Goal: Book appointment/travel/reservation

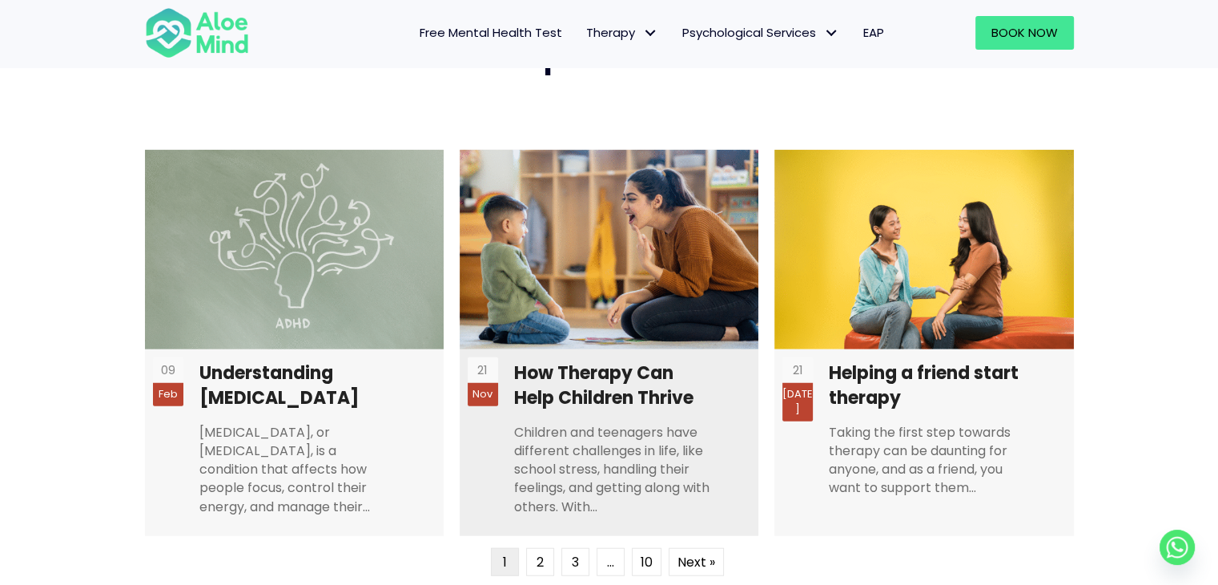
scroll to position [3924, 0]
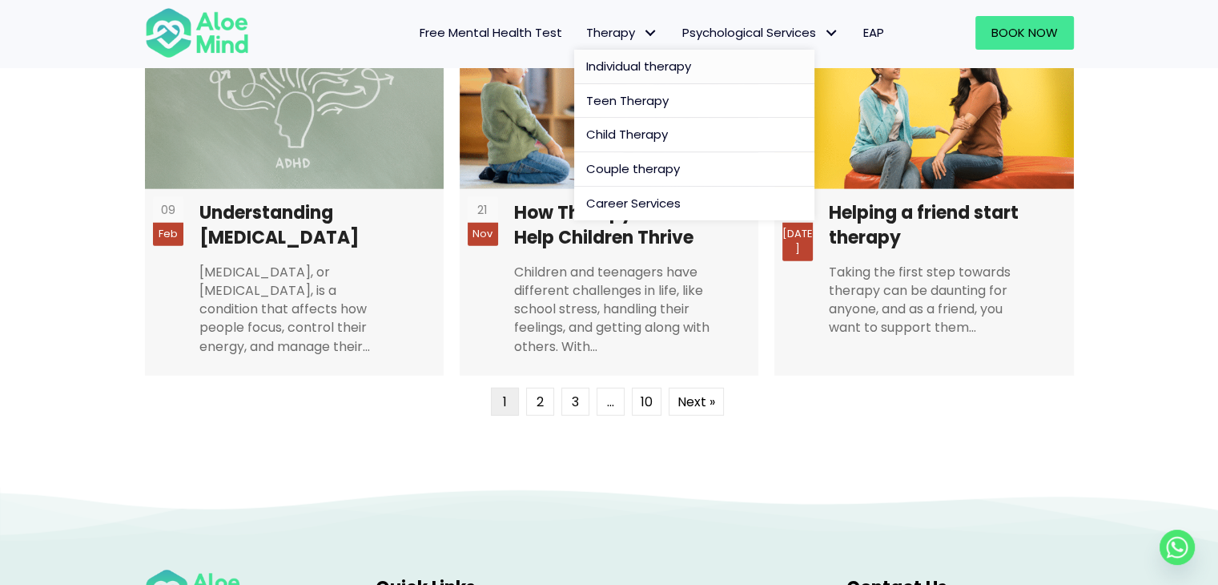
click at [645, 65] on span "Individual therapy" at bounding box center [638, 66] width 105 height 17
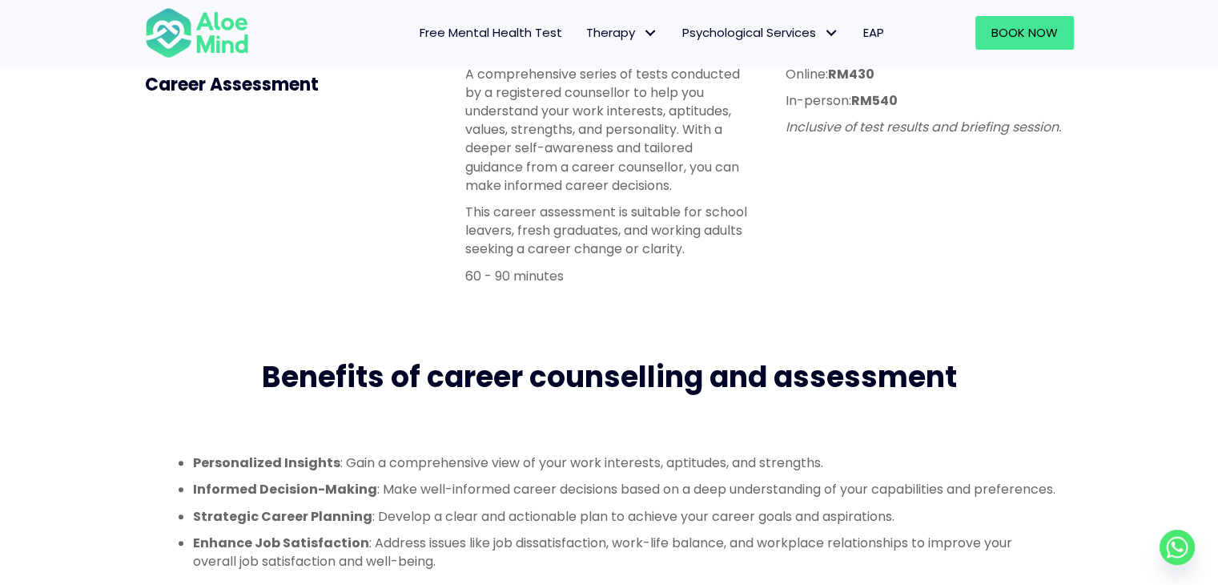
scroll to position [160, 0]
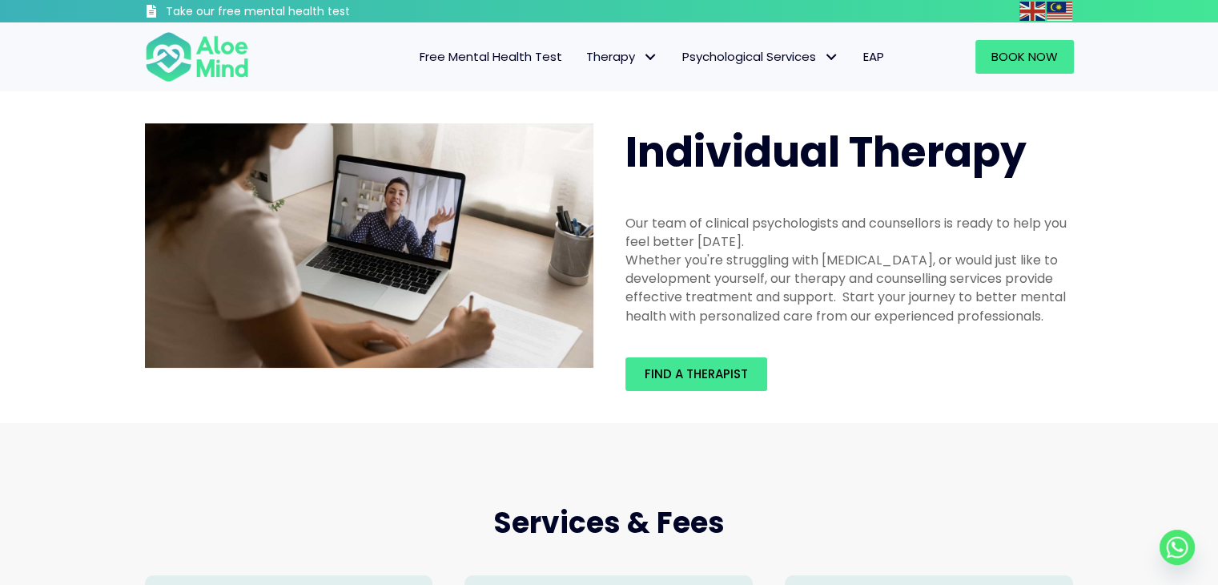
click at [717, 400] on div "Find a therapist" at bounding box center [849, 374] width 480 height 66
click at [717, 379] on span "Find a therapist" at bounding box center [696, 373] width 103 height 17
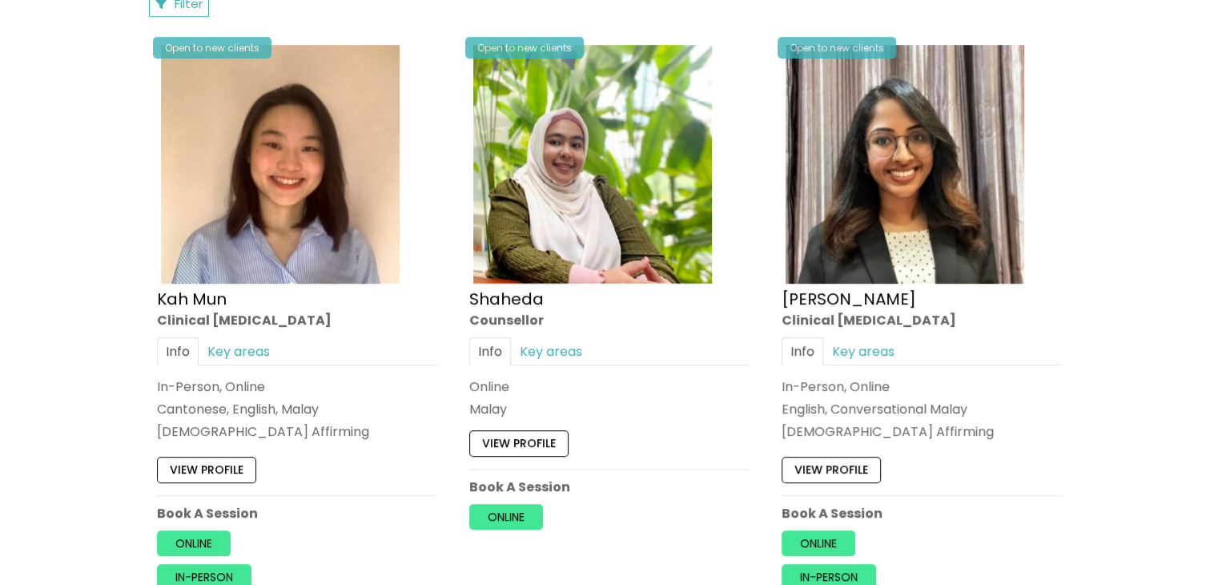
scroll to position [958, 0]
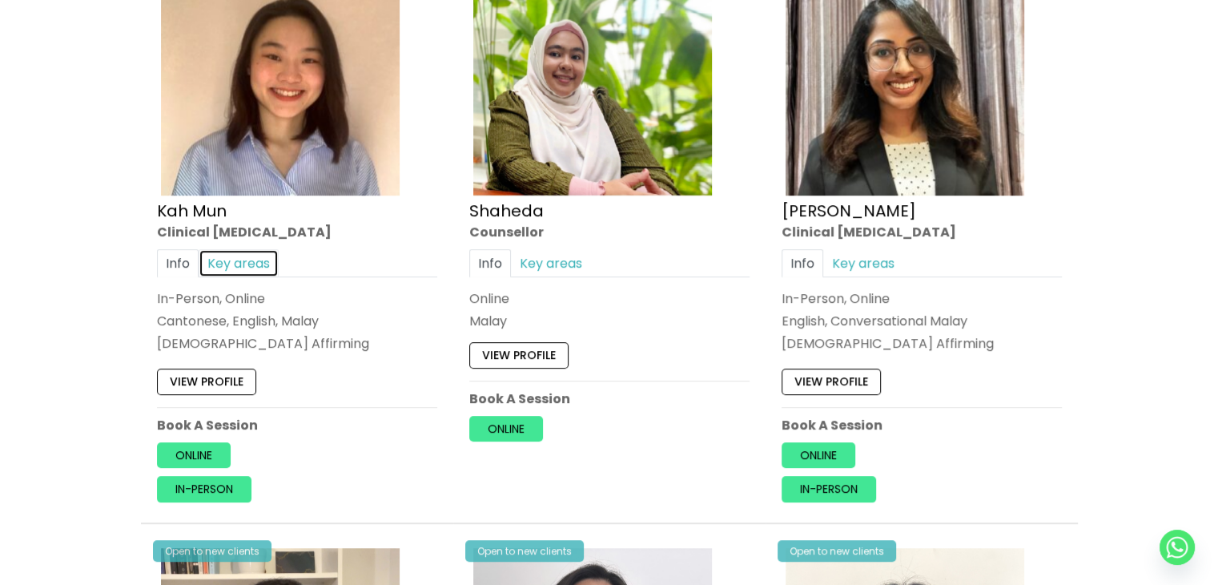
click at [254, 257] on link "Key areas" at bounding box center [239, 263] width 80 height 28
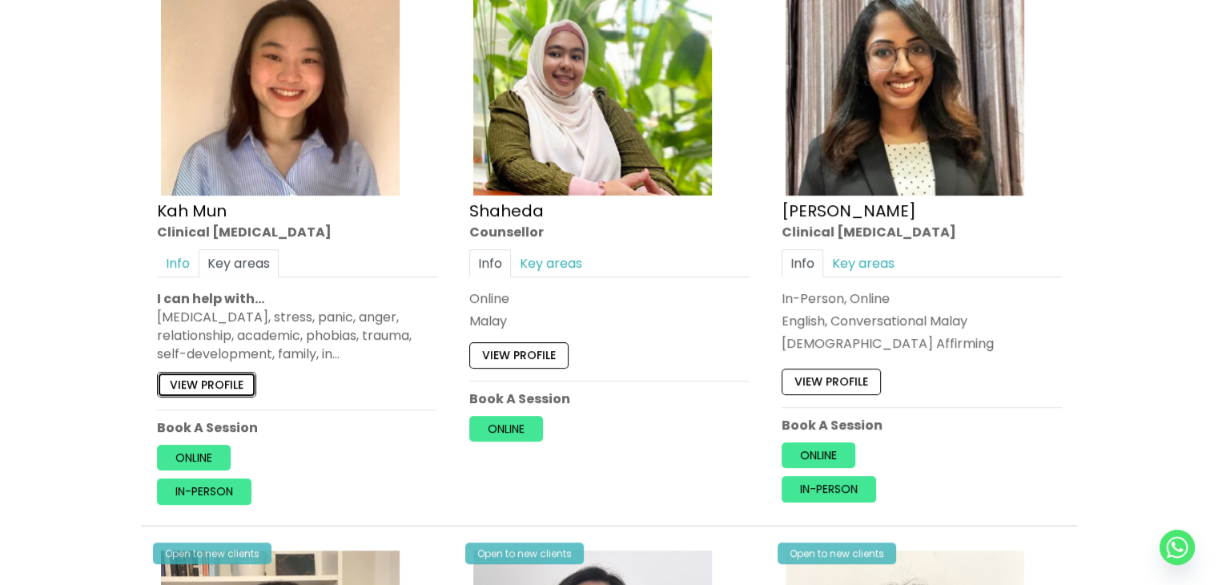
click at [211, 385] on link "View profile" at bounding box center [206, 385] width 99 height 26
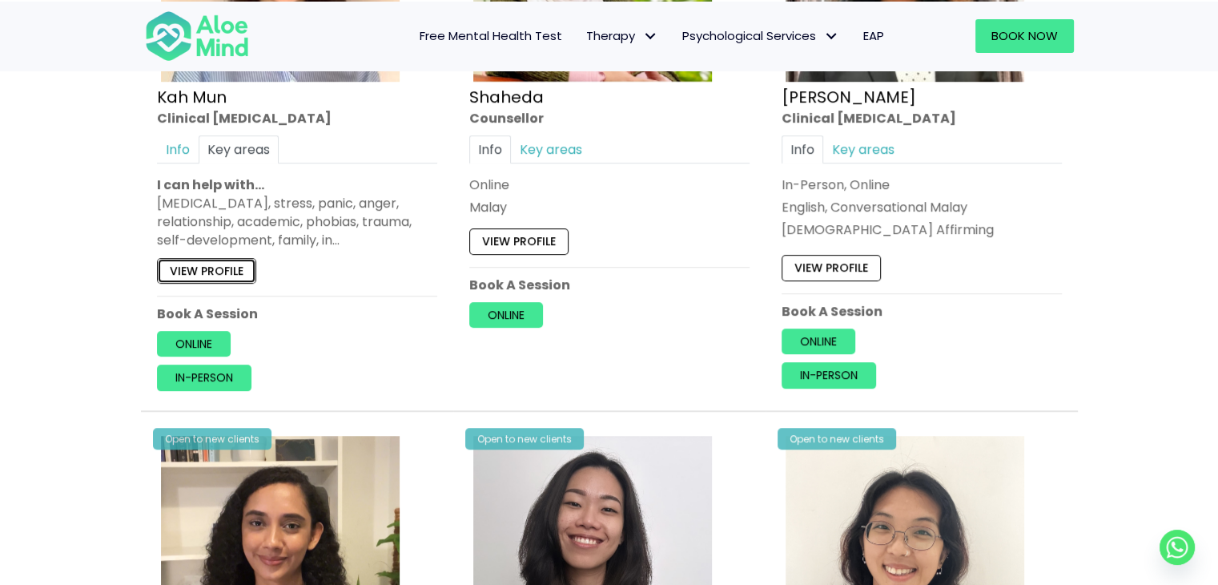
scroll to position [1118, 0]
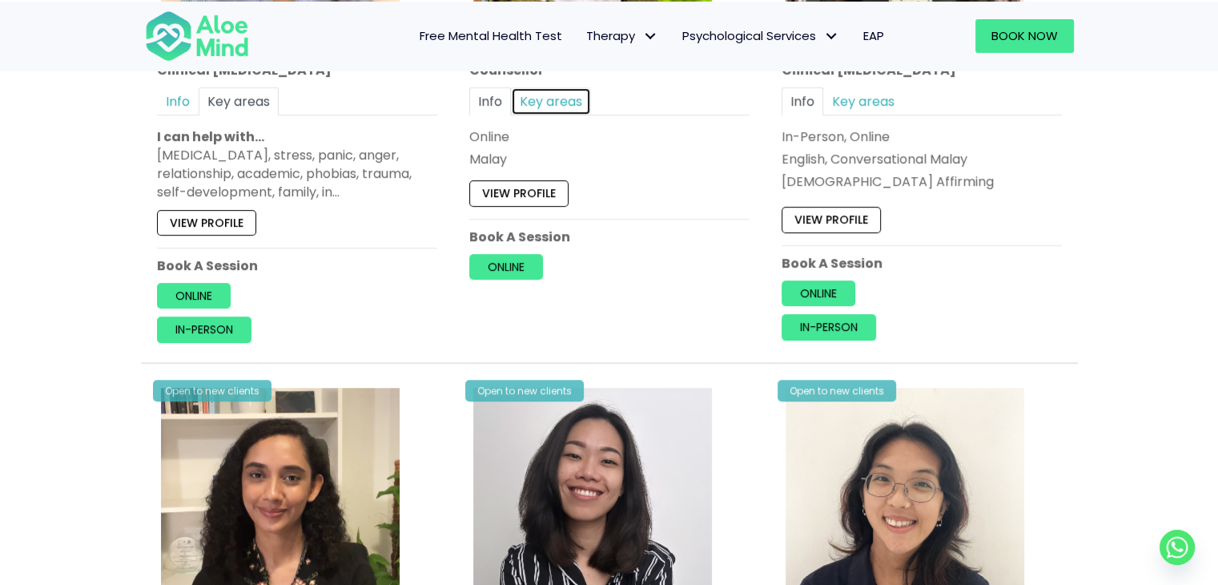
click at [576, 86] on link "Key areas" at bounding box center [551, 100] width 80 height 28
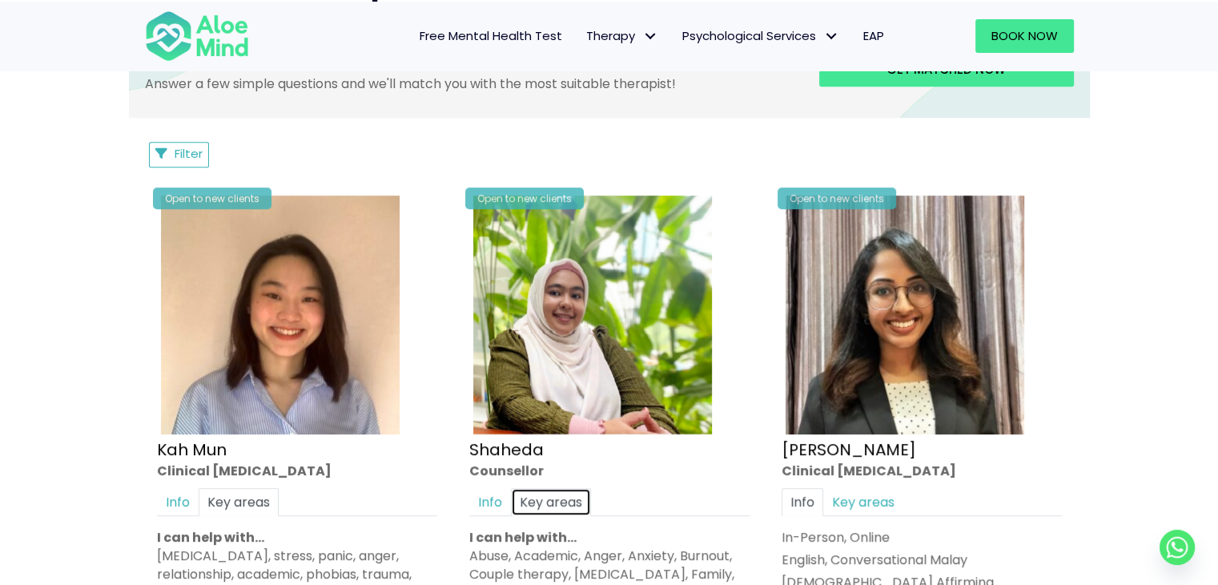
scroll to position [1038, 0]
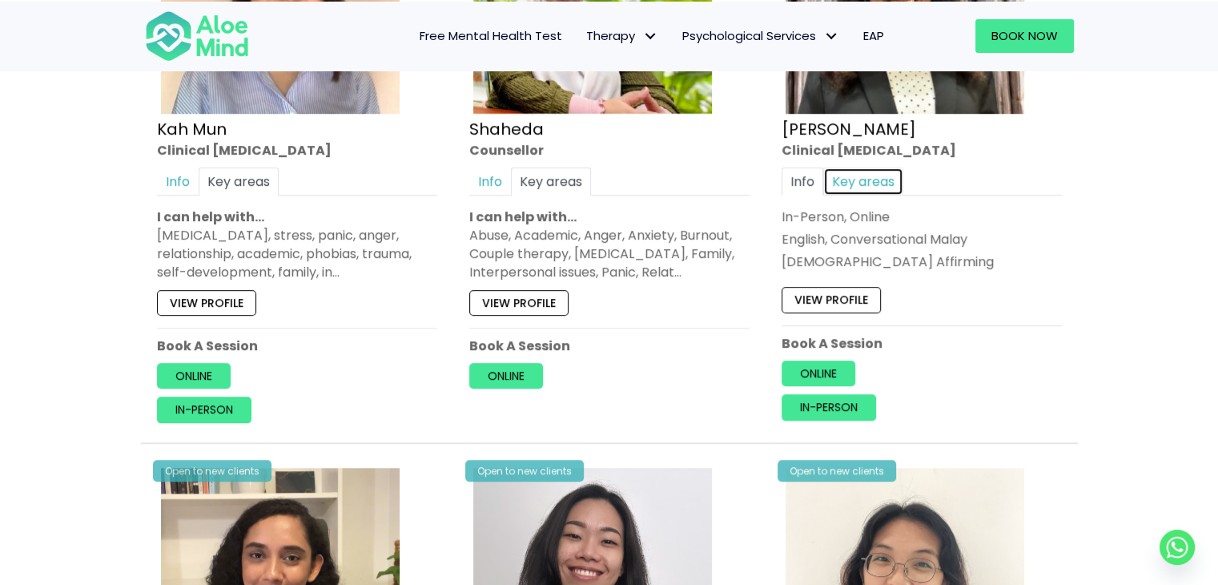
click at [858, 179] on link "Key areas" at bounding box center [863, 181] width 80 height 28
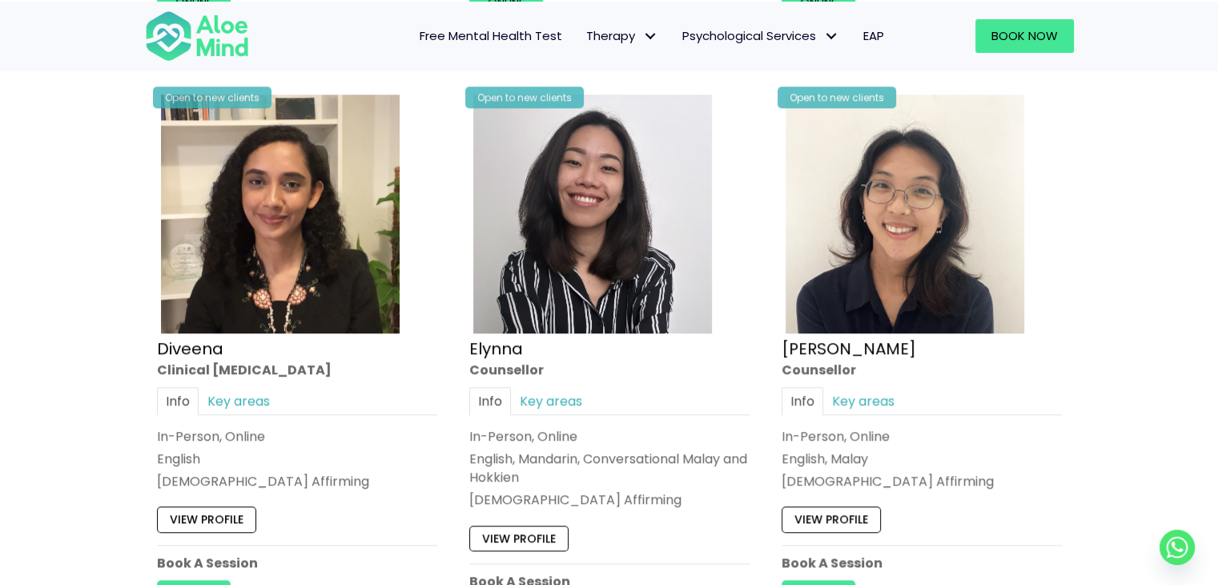
scroll to position [1438, 0]
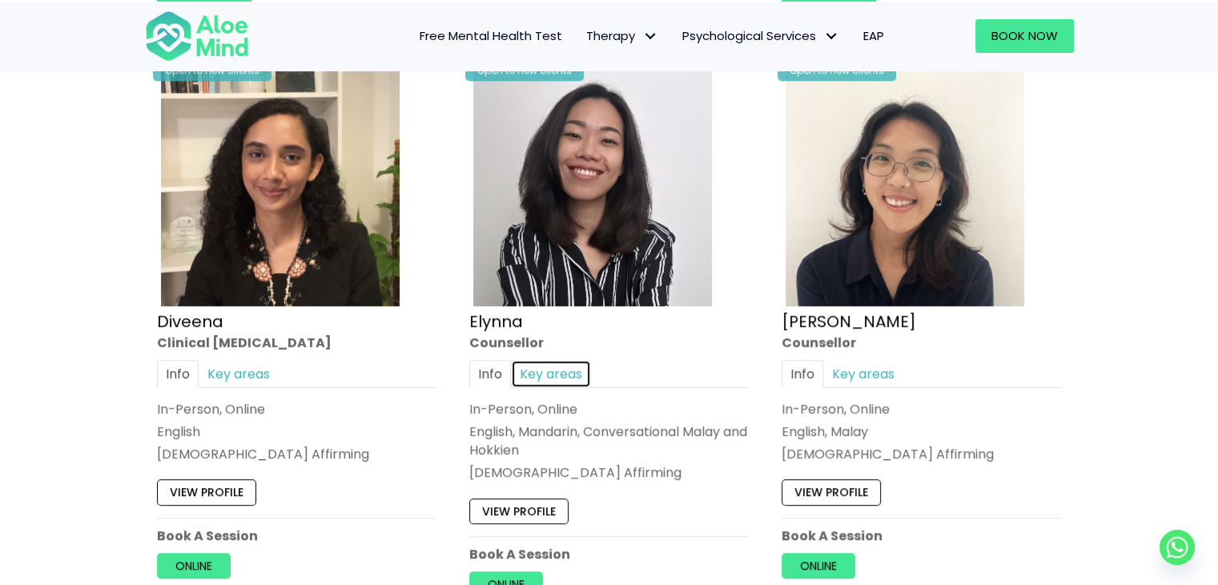
click at [536, 370] on link "Key areas" at bounding box center [551, 374] width 80 height 28
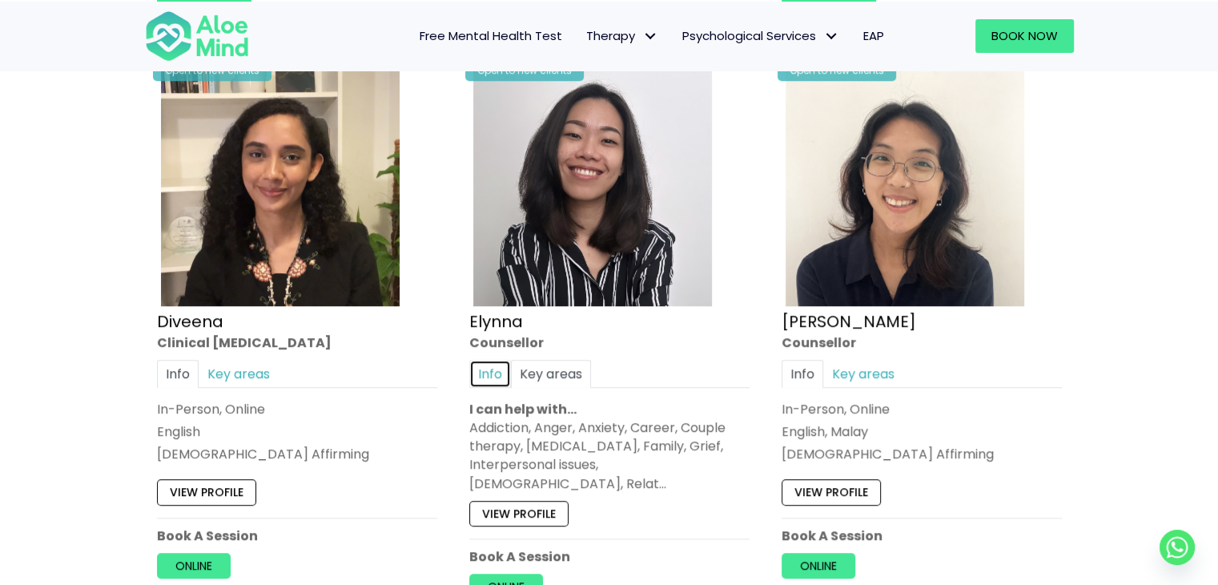
click at [488, 367] on link "Info" at bounding box center [490, 374] width 42 height 28
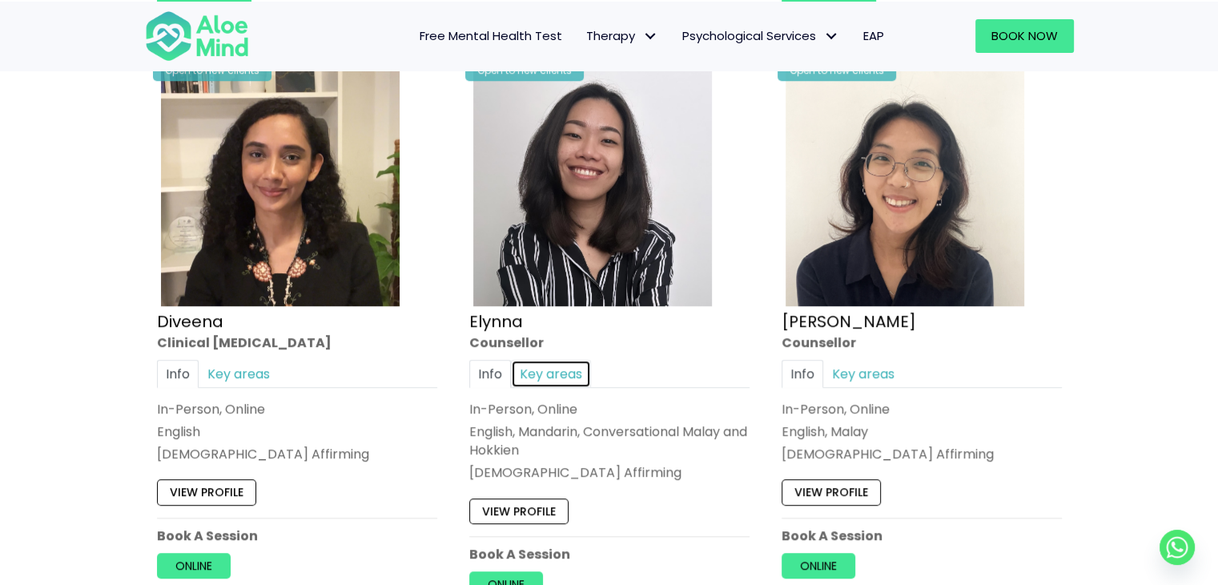
click at [544, 368] on link "Key areas" at bounding box center [551, 374] width 80 height 28
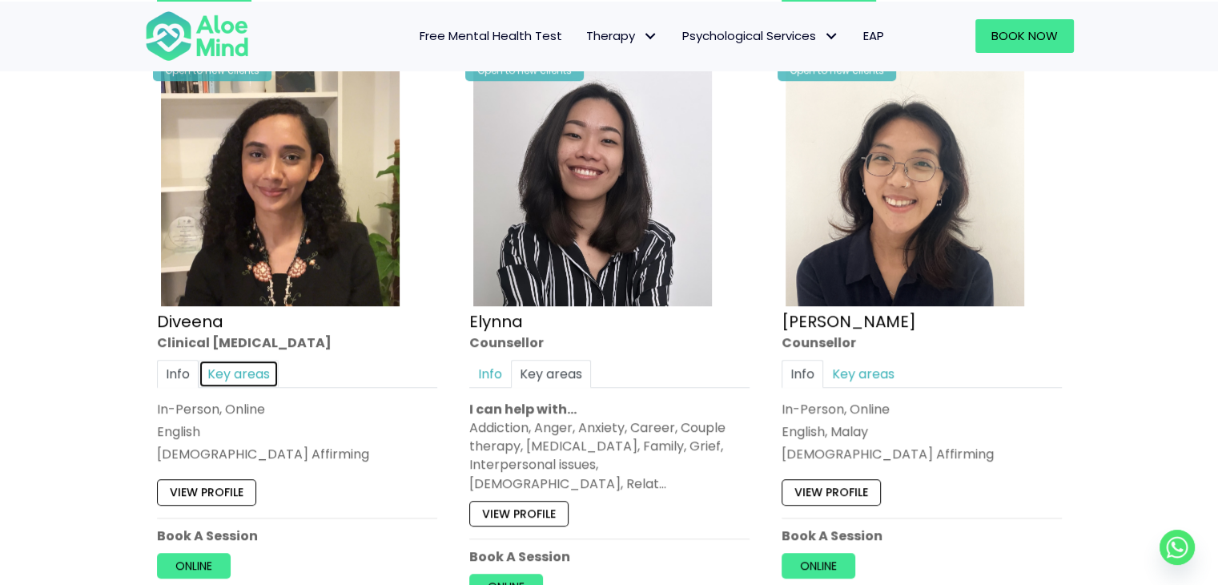
click at [245, 370] on link "Key areas" at bounding box center [239, 374] width 80 height 28
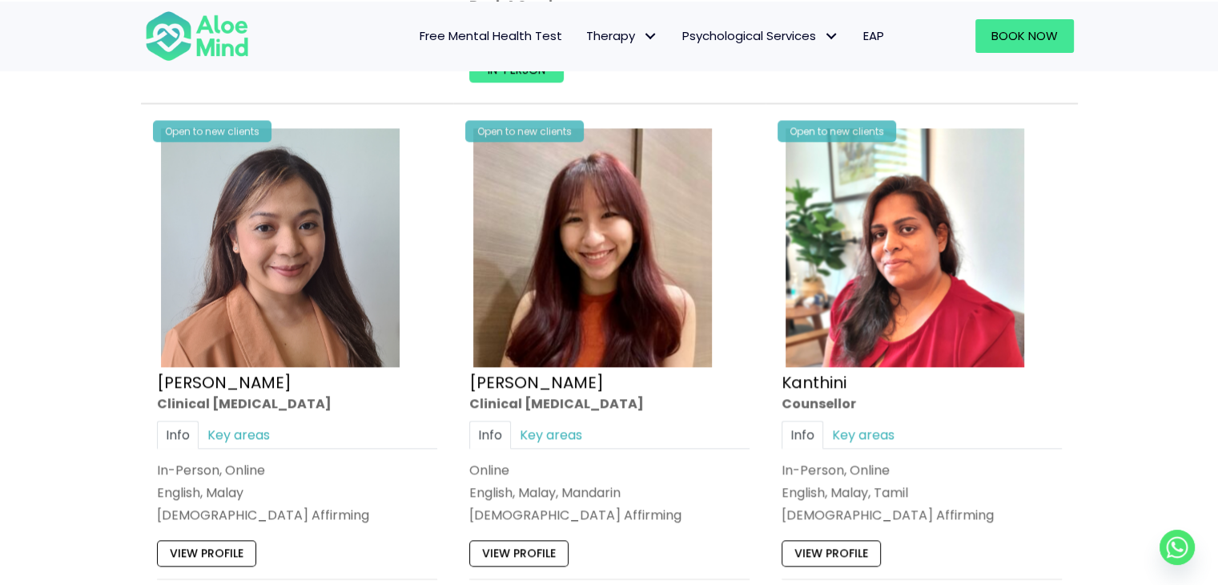
scroll to position [2079, 0]
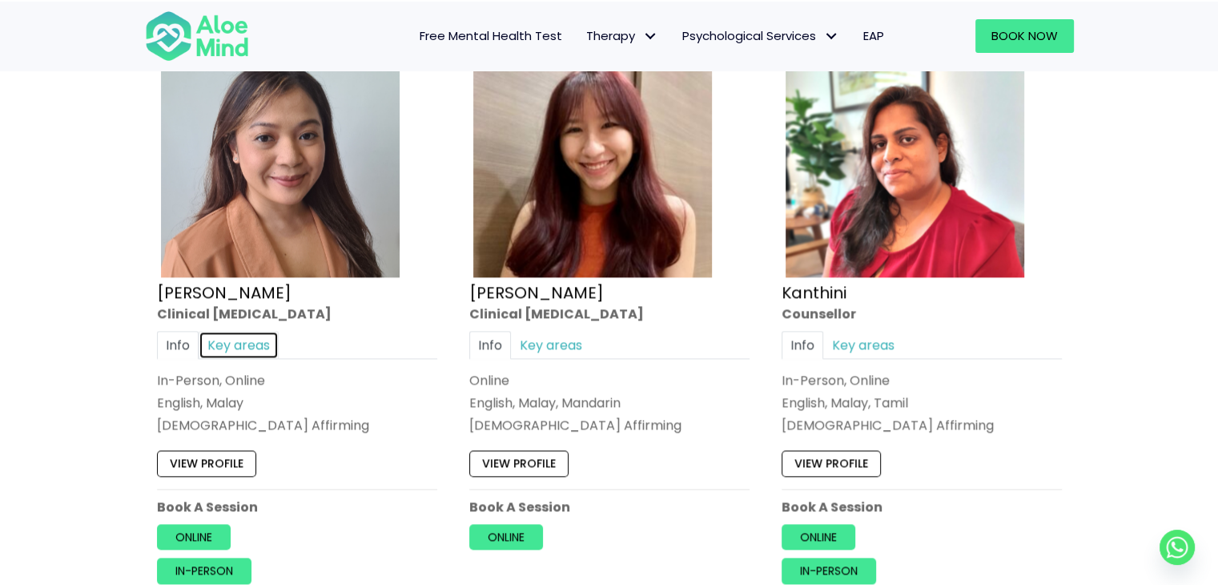
click at [245, 331] on link "Key areas" at bounding box center [239, 345] width 80 height 28
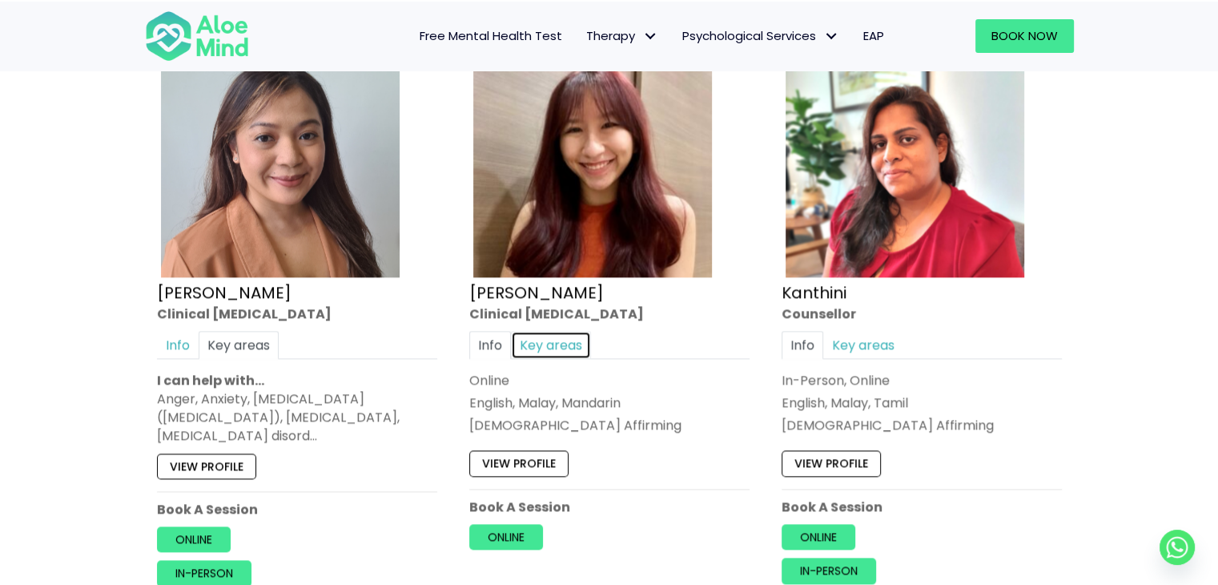
click at [558, 331] on link "Key areas" at bounding box center [551, 345] width 80 height 28
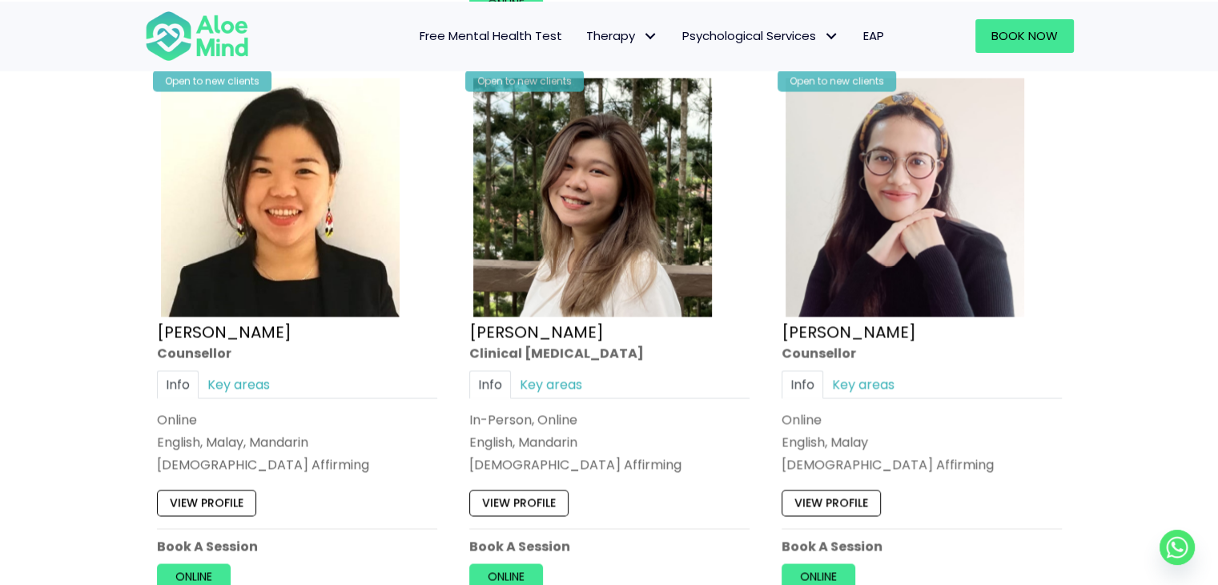
scroll to position [2639, 0]
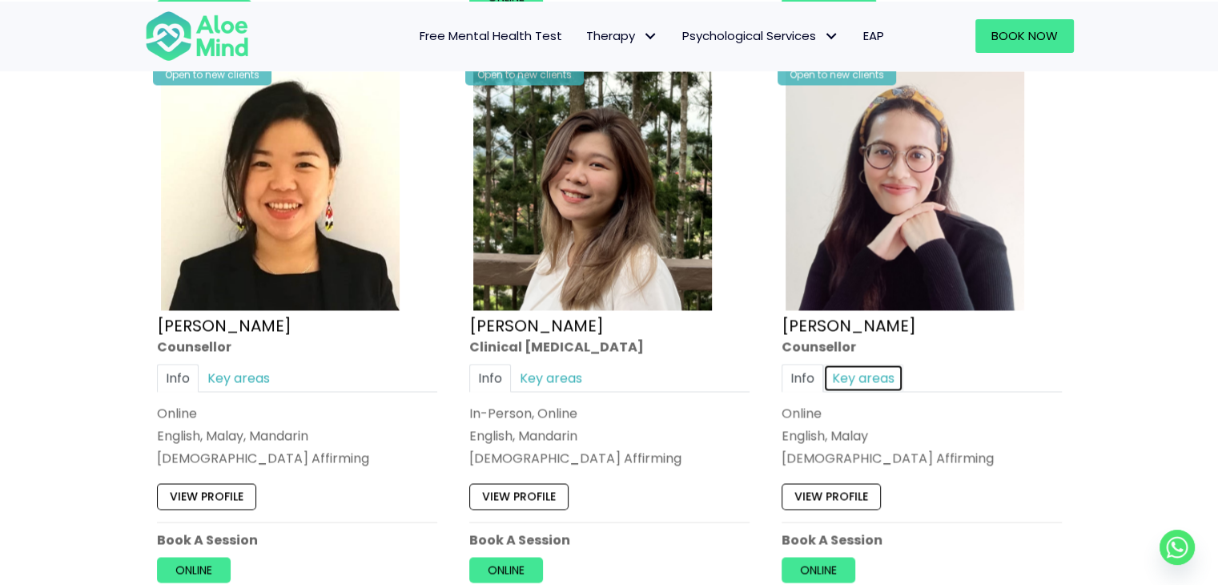
click at [867, 364] on link "Key areas" at bounding box center [863, 378] width 80 height 28
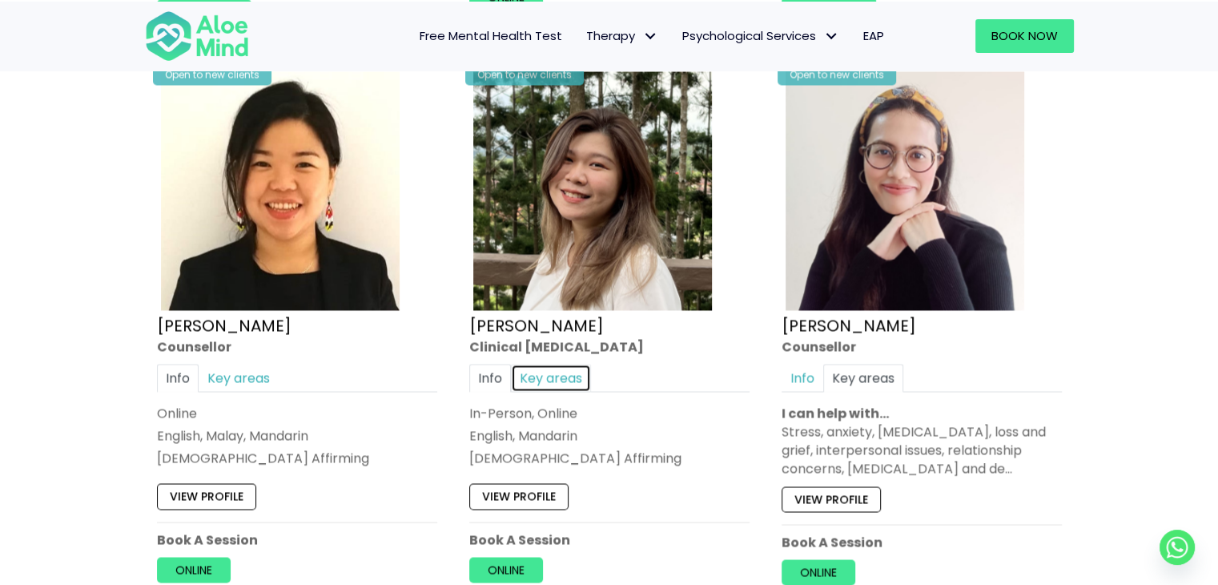
click at [555, 364] on link "Key areas" at bounding box center [551, 378] width 80 height 28
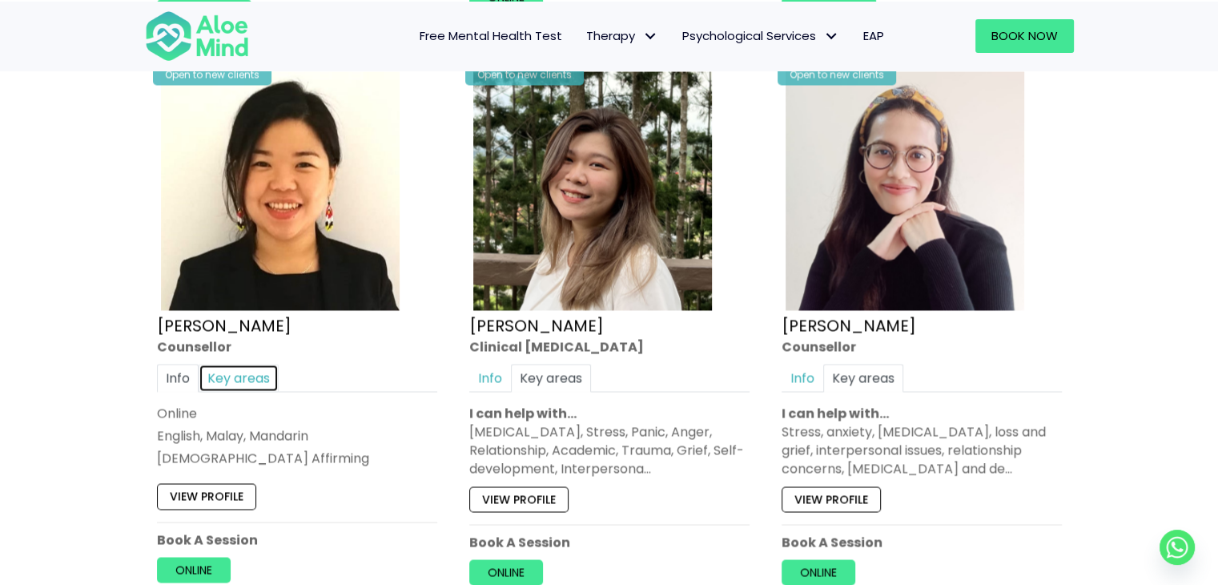
click at [244, 364] on link "Key areas" at bounding box center [239, 378] width 80 height 28
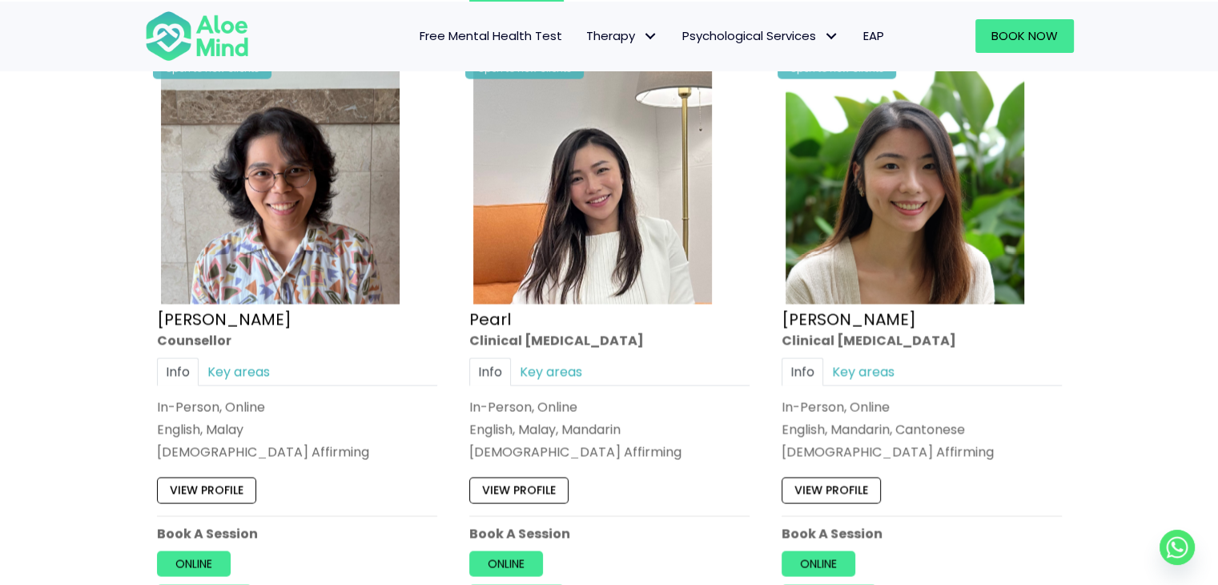
scroll to position [3280, 0]
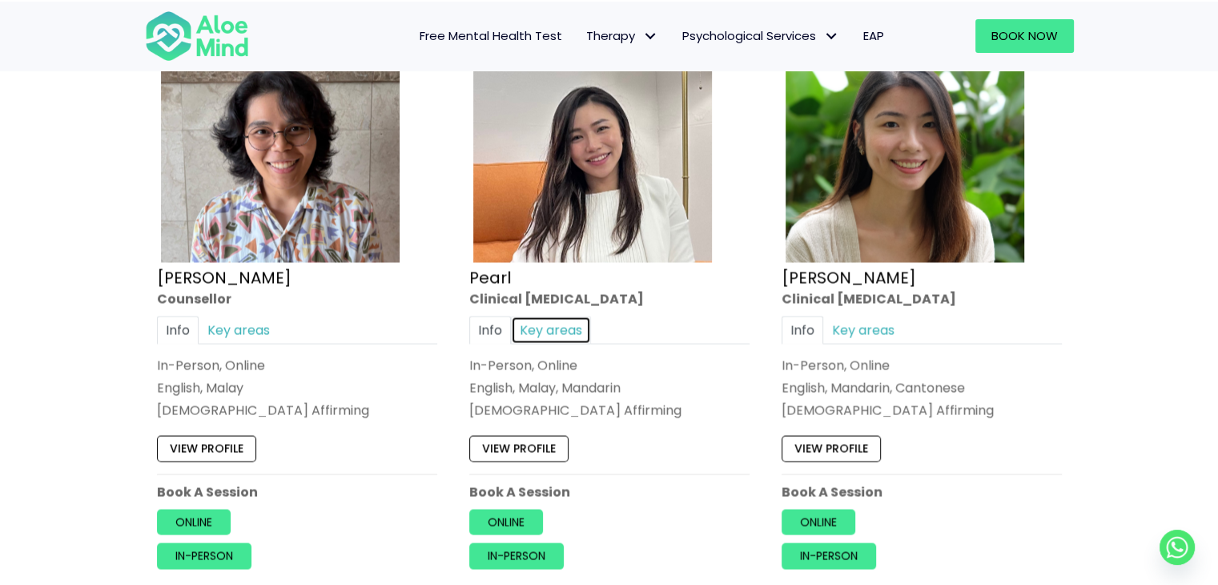
click at [544, 315] on link "Key areas" at bounding box center [551, 329] width 80 height 28
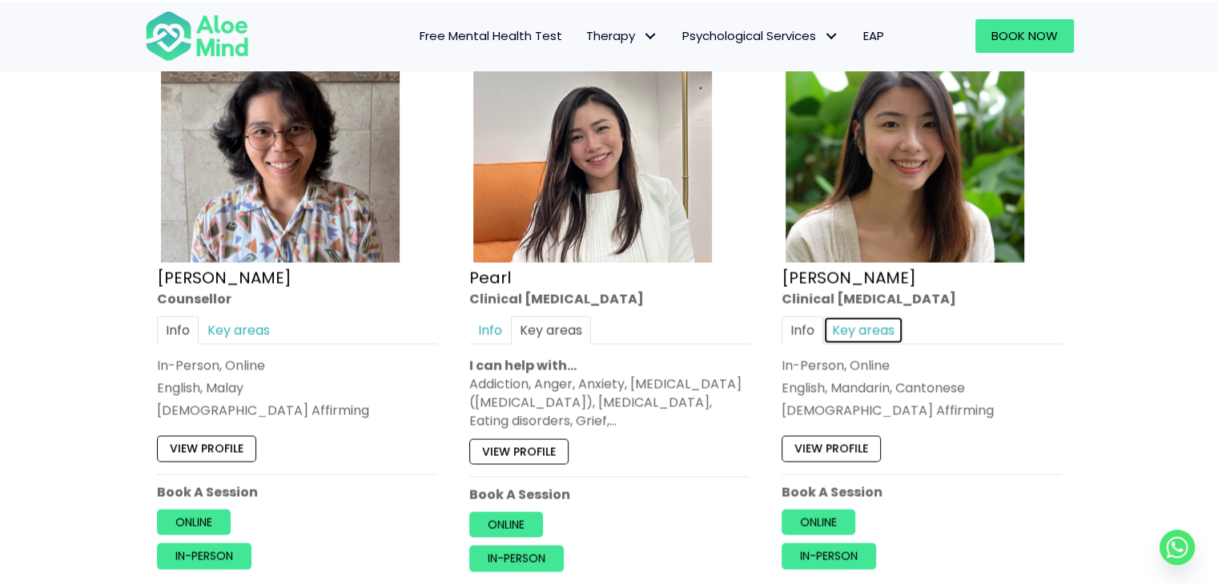
click at [885, 315] on link "Key areas" at bounding box center [863, 329] width 80 height 28
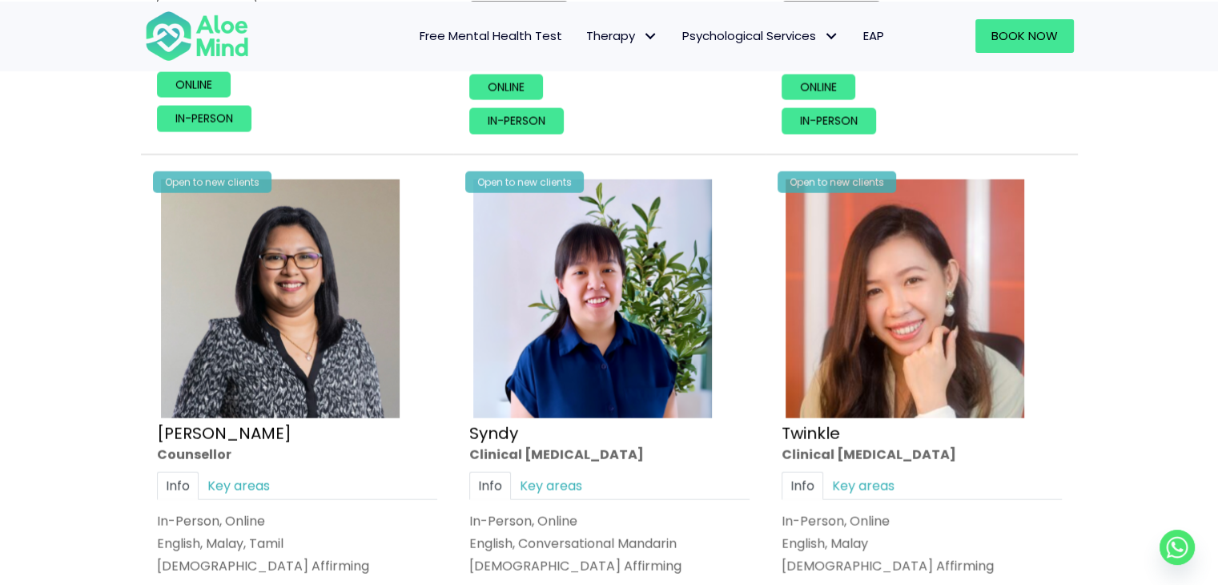
scroll to position [3760, 0]
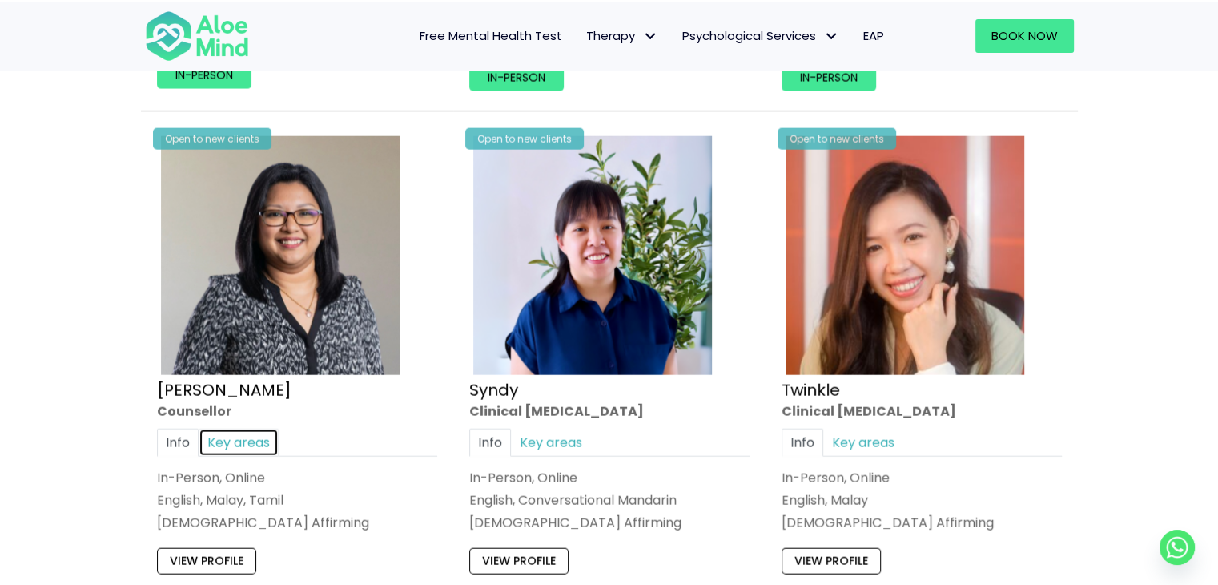
click at [255, 428] on link "Key areas" at bounding box center [239, 442] width 80 height 28
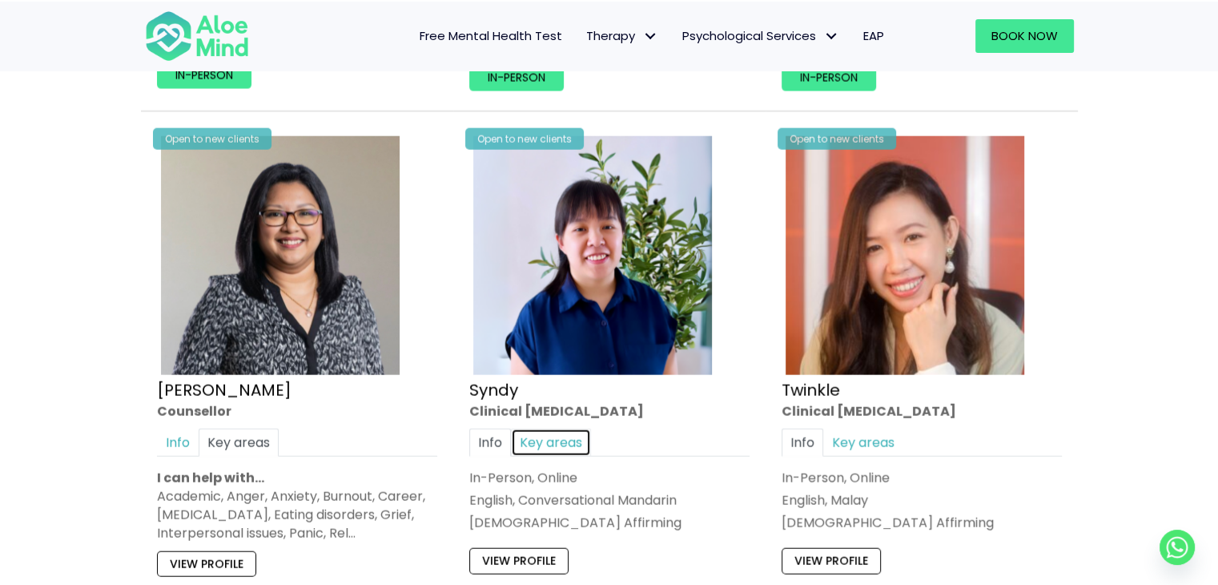
click at [569, 428] on link "Key areas" at bounding box center [551, 442] width 80 height 28
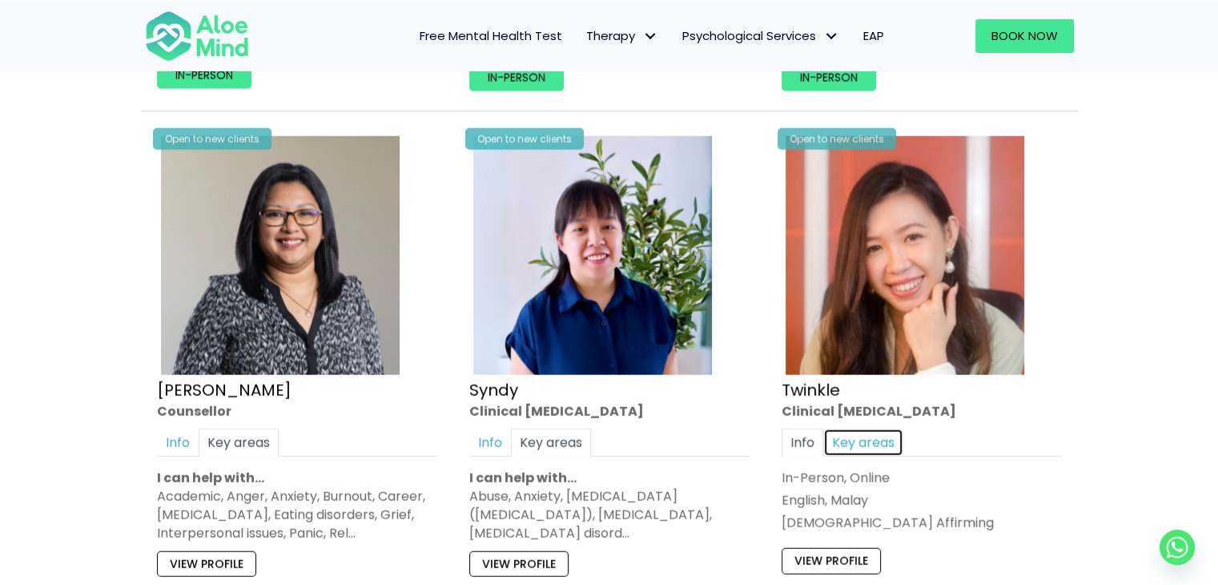
click at [867, 428] on link "Key areas" at bounding box center [863, 442] width 80 height 28
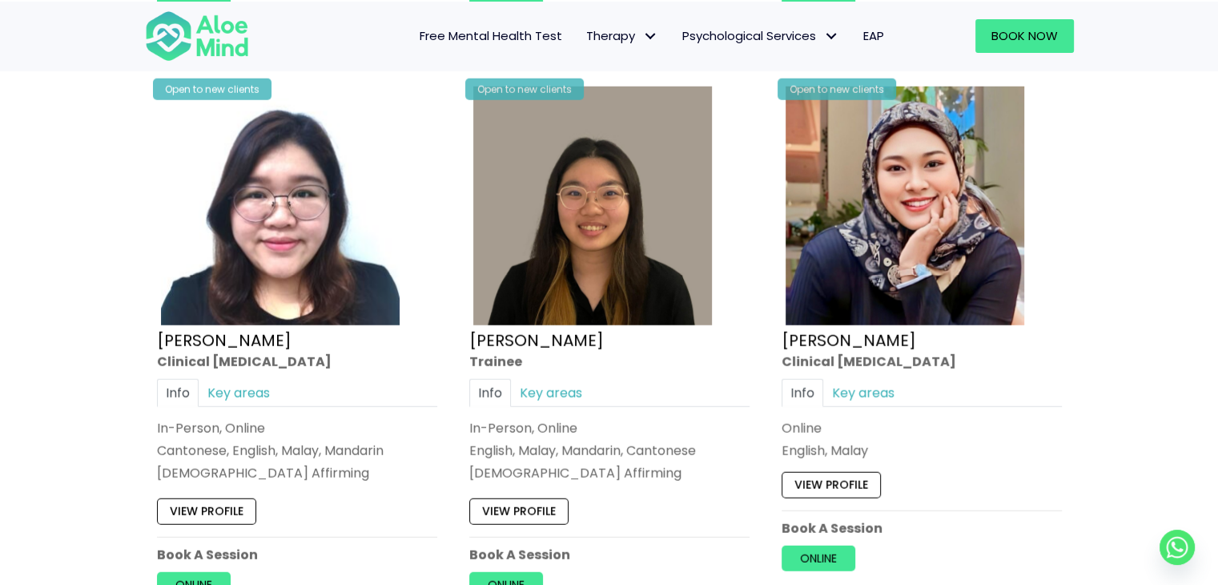
scroll to position [4481, 0]
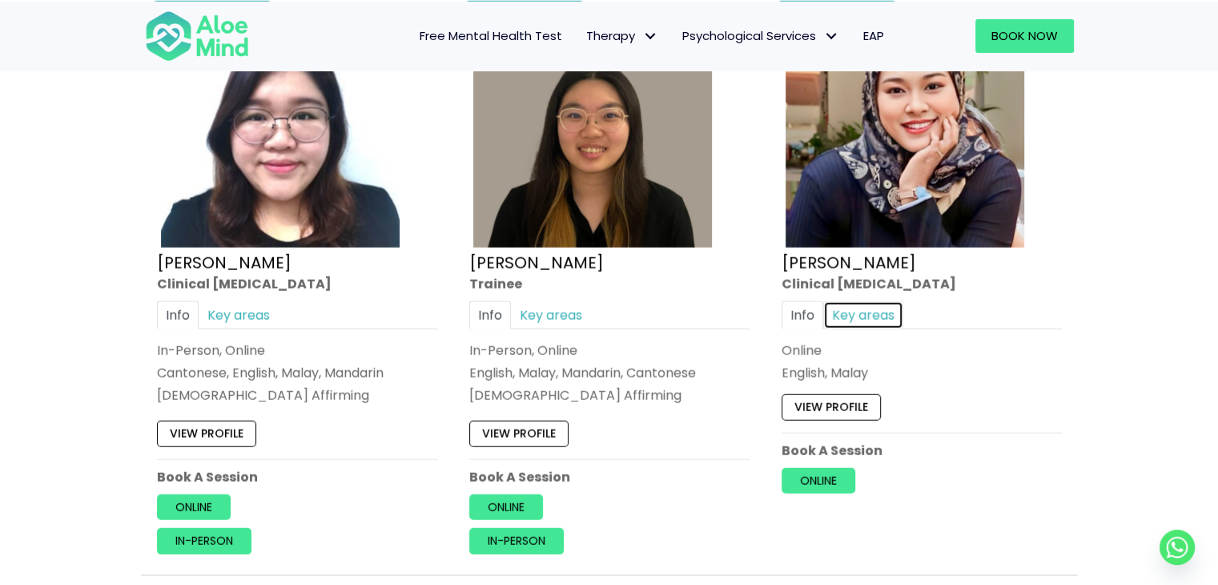
click at [856, 301] on link "Key areas" at bounding box center [863, 315] width 80 height 28
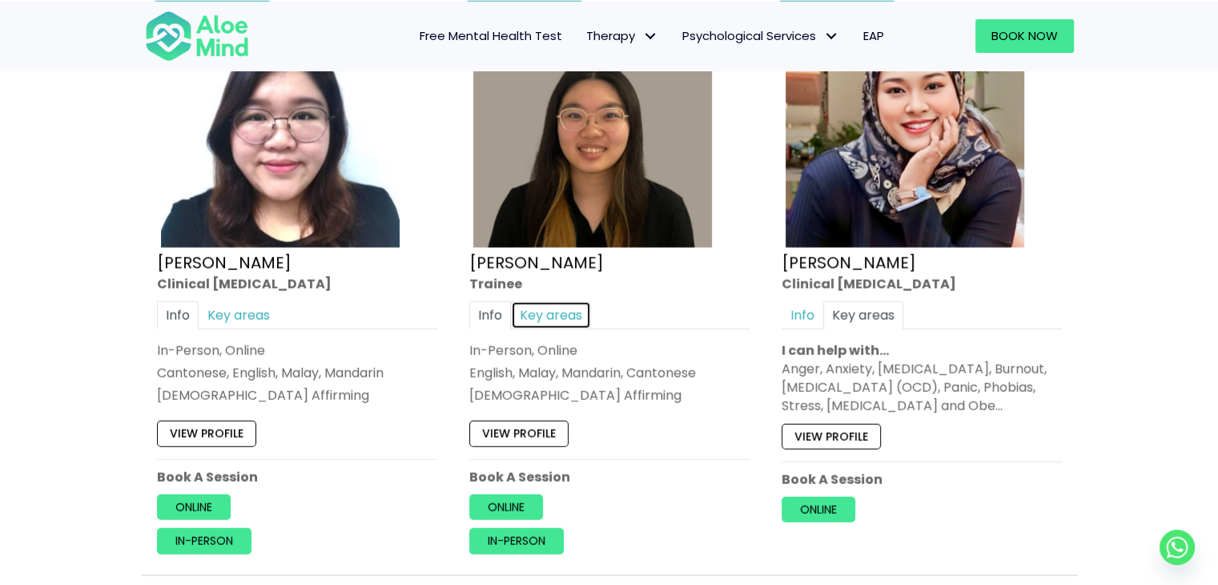
click at [540, 301] on link "Key areas" at bounding box center [551, 315] width 80 height 28
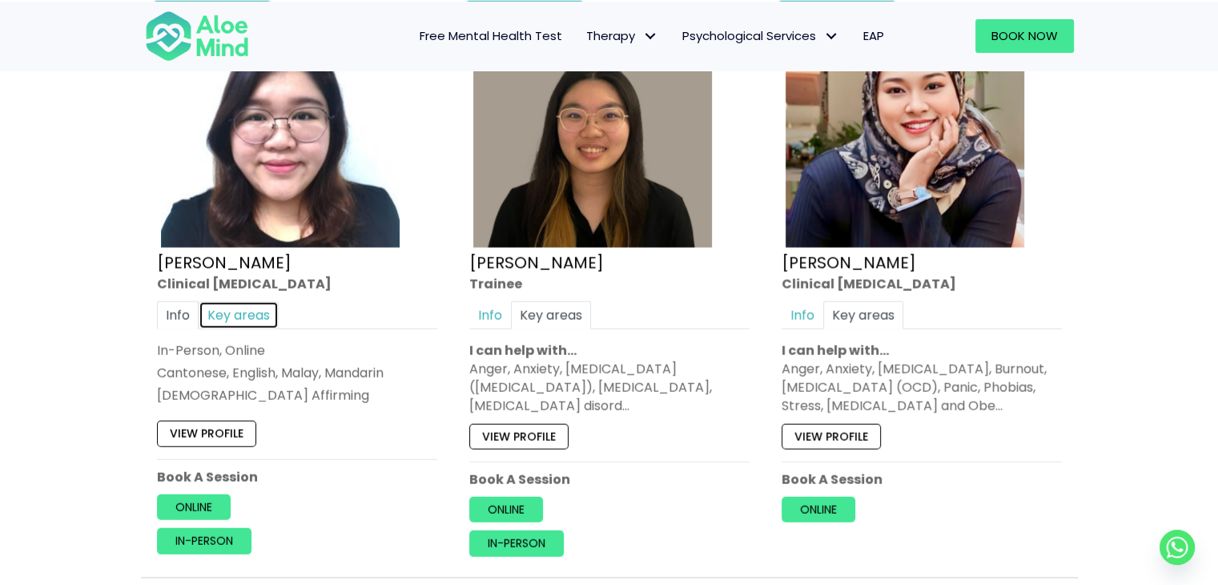
click at [252, 301] on link "Key areas" at bounding box center [239, 315] width 80 height 28
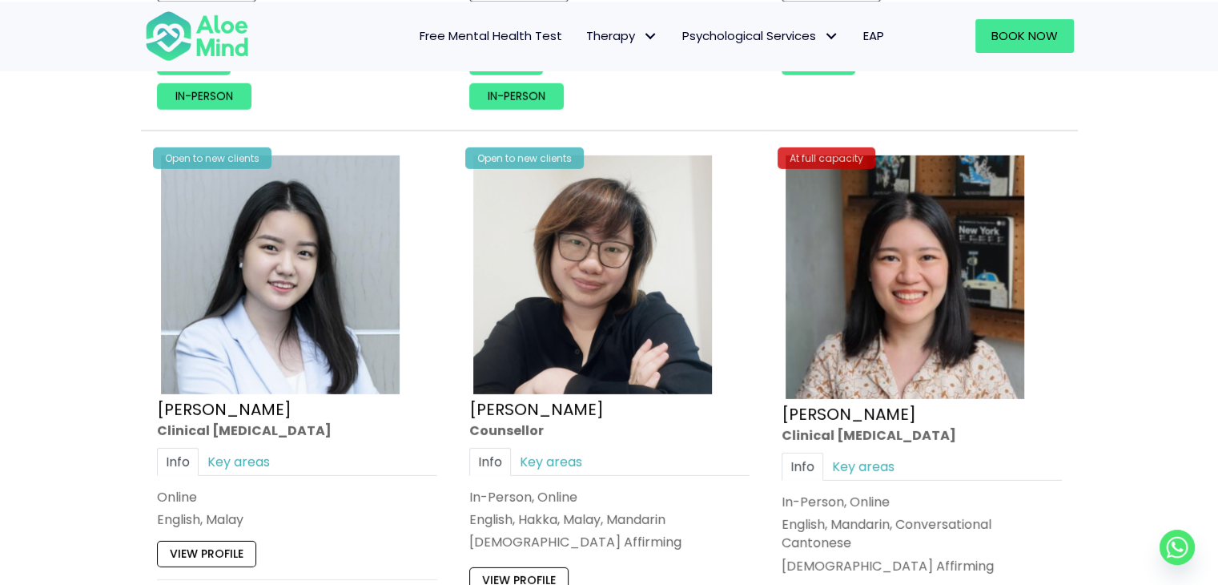
scroll to position [5041, 0]
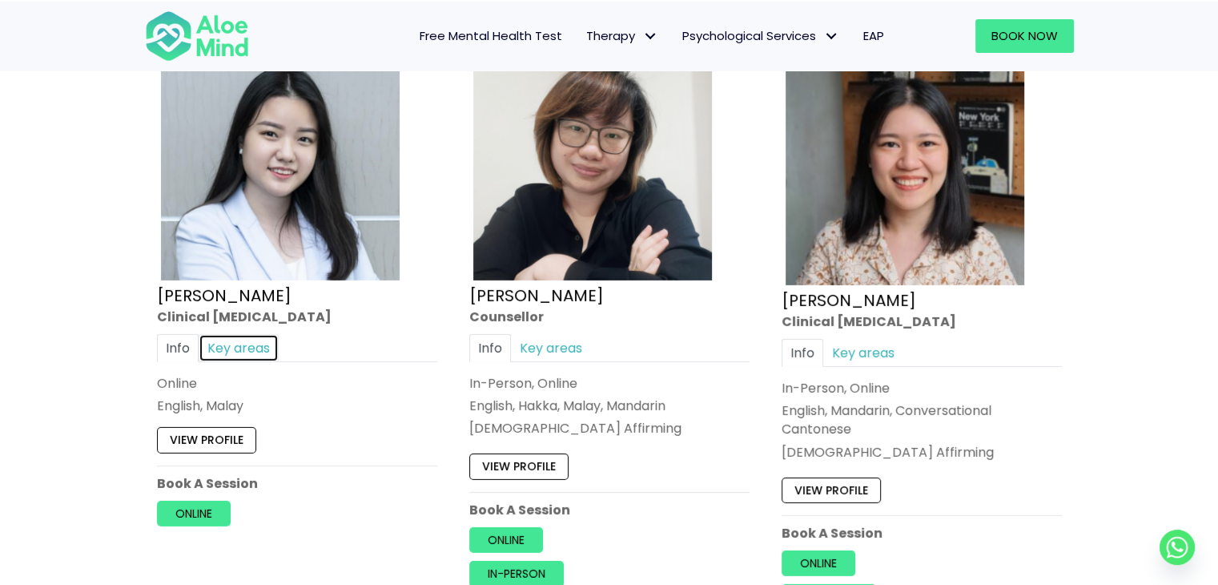
click at [247, 333] on link "Key areas" at bounding box center [239, 347] width 80 height 28
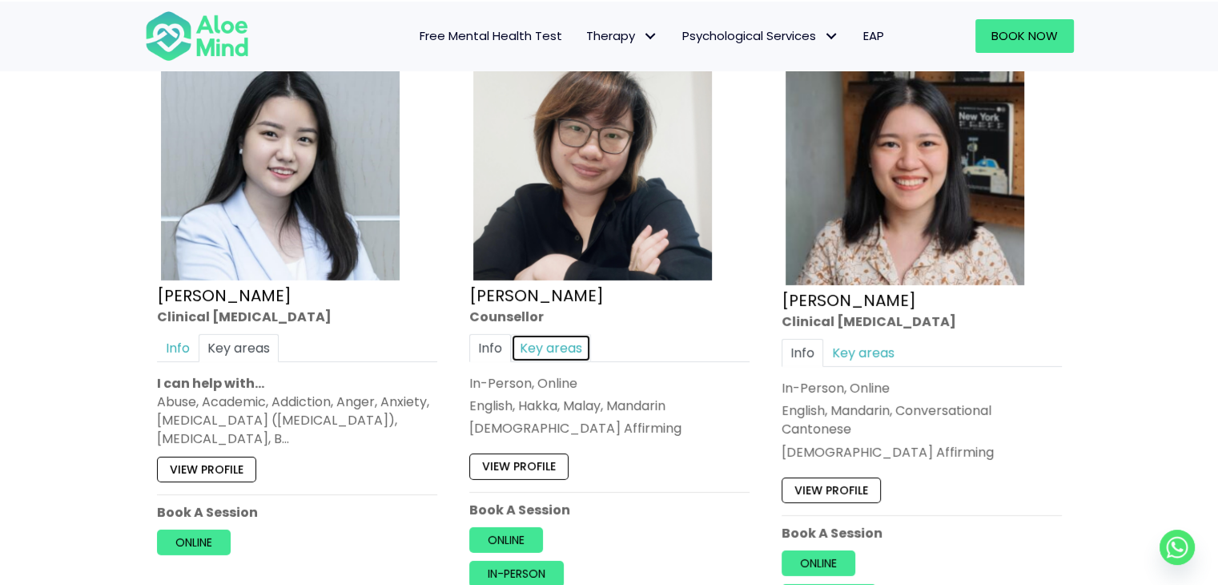
click at [551, 333] on link "Key areas" at bounding box center [551, 347] width 80 height 28
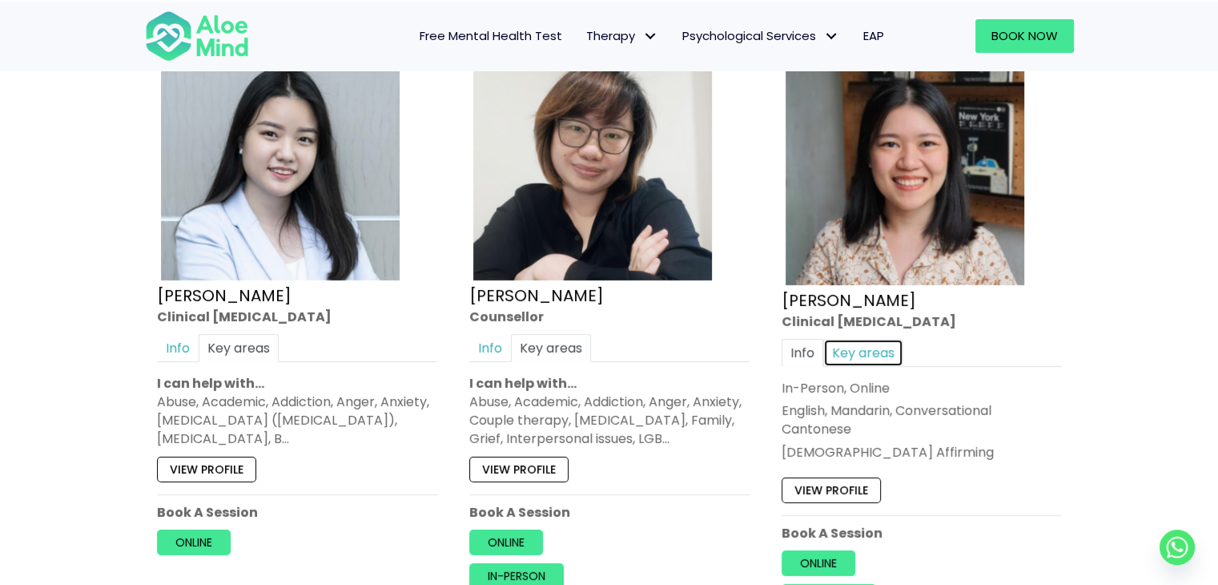
click at [842, 339] on link "Key areas" at bounding box center [863, 353] width 80 height 28
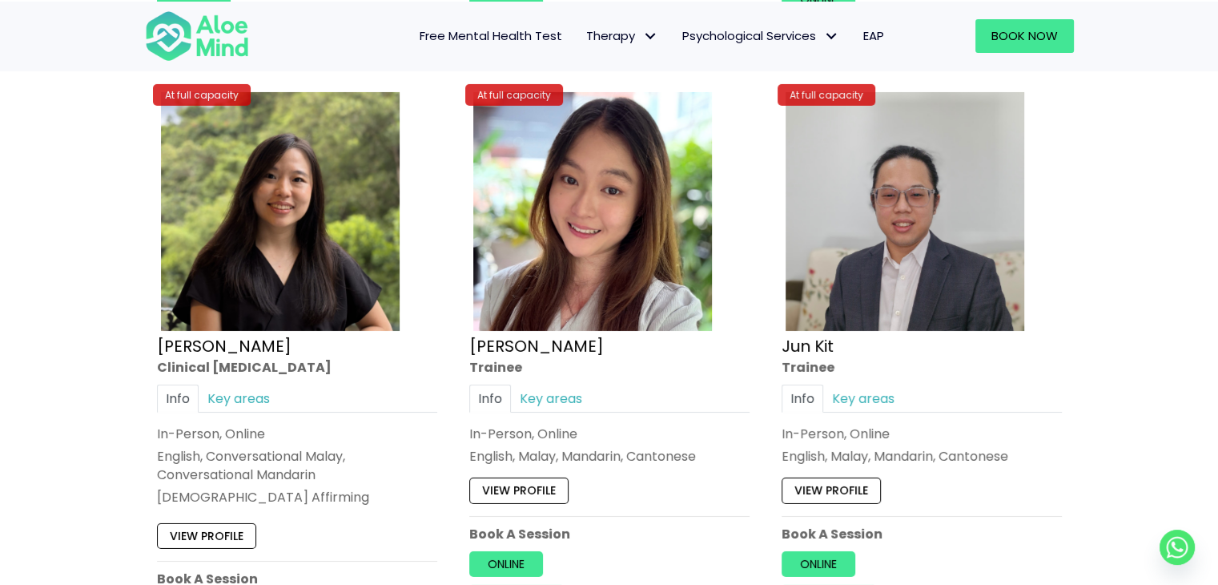
scroll to position [5602, 0]
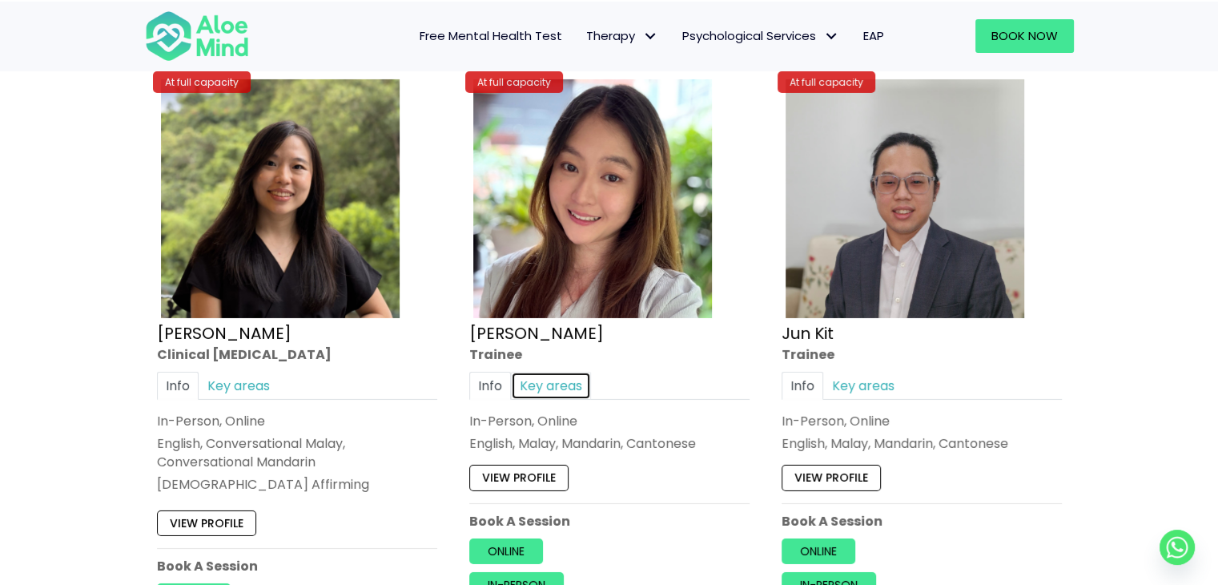
click at [553, 371] on link "Key areas" at bounding box center [551, 385] width 80 height 28
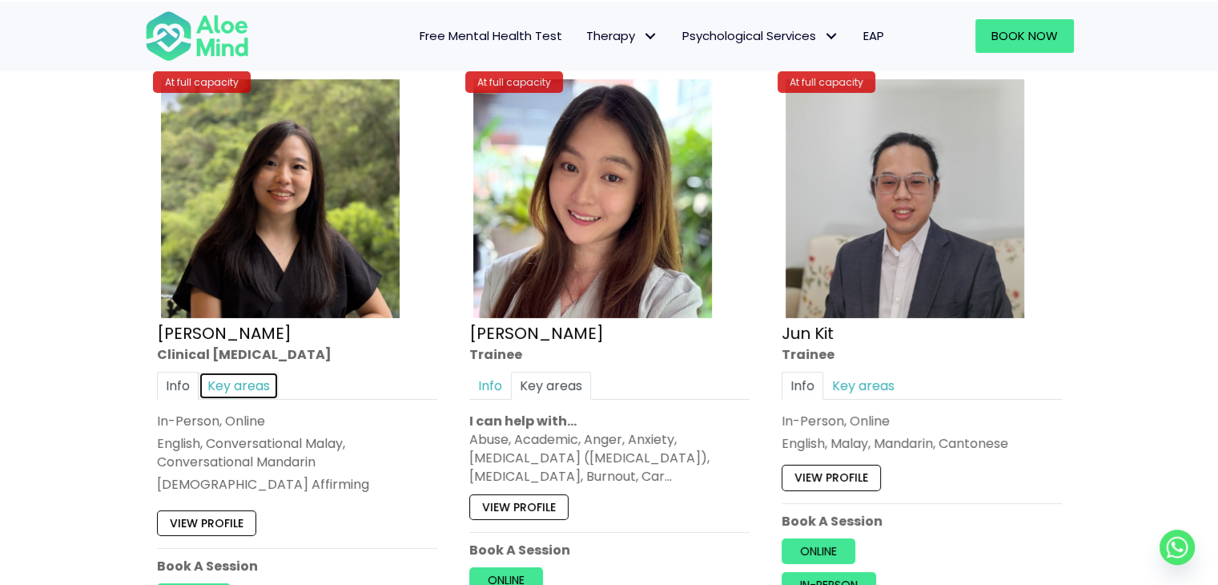
click at [235, 371] on link "Key areas" at bounding box center [239, 385] width 80 height 28
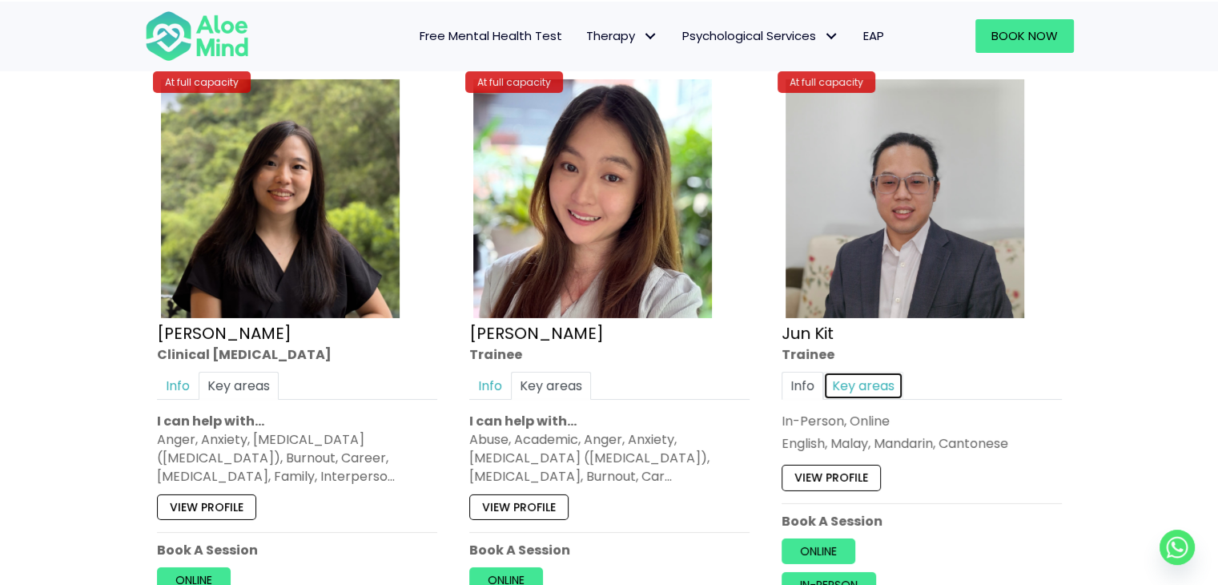
click at [880, 371] on link "Key areas" at bounding box center [863, 385] width 80 height 28
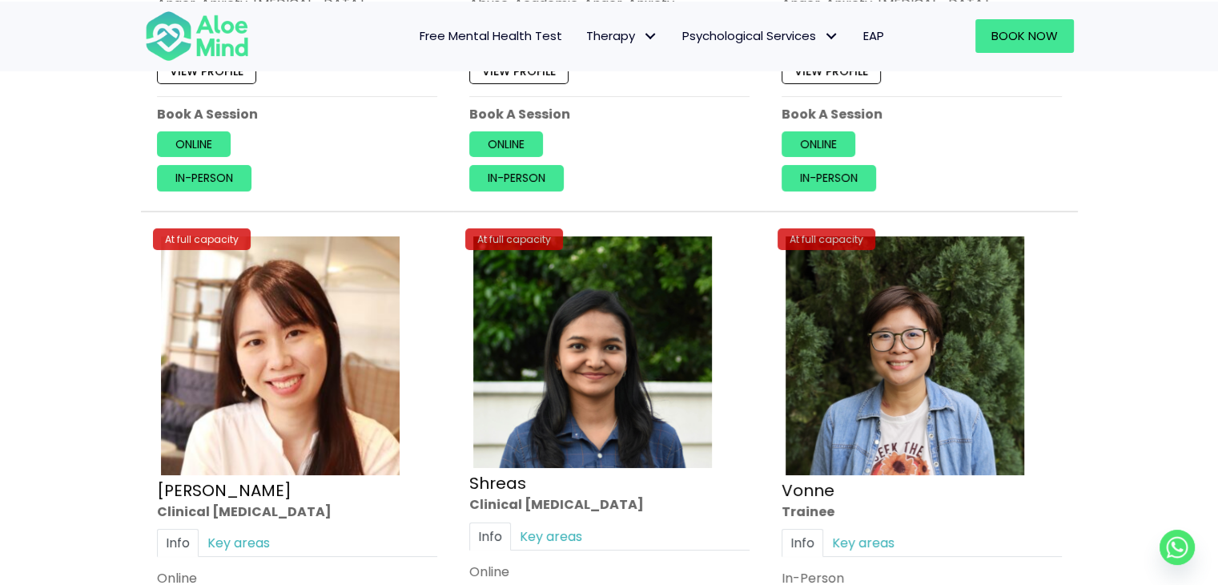
scroll to position [6242, 0]
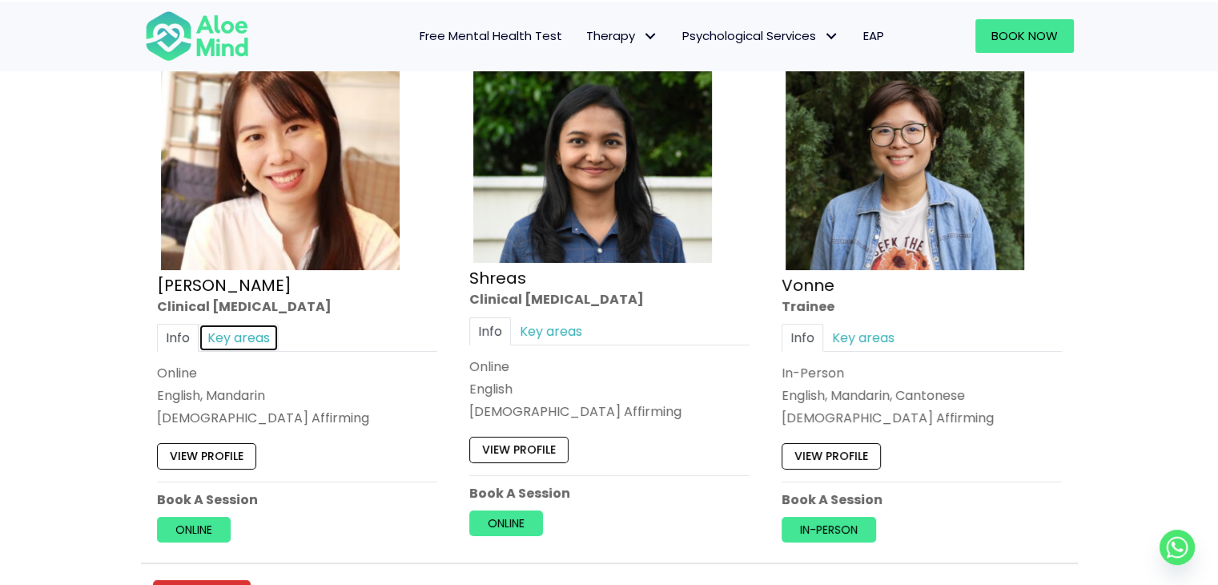
click at [253, 323] on link "Key areas" at bounding box center [239, 337] width 80 height 28
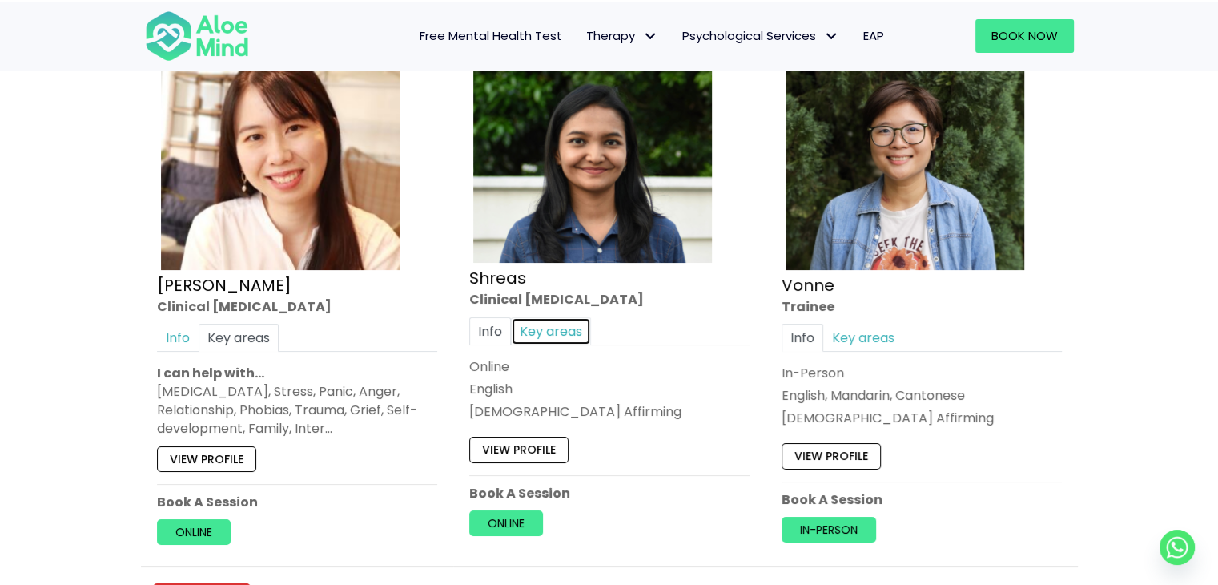
click at [538, 317] on link "Key areas" at bounding box center [551, 331] width 80 height 28
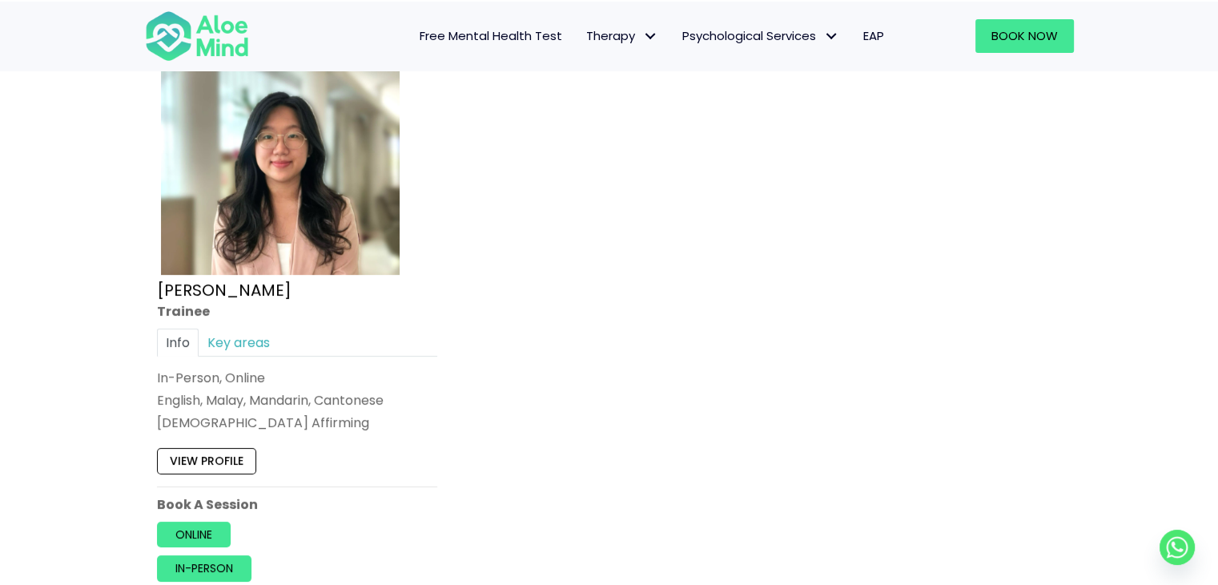
scroll to position [6803, 0]
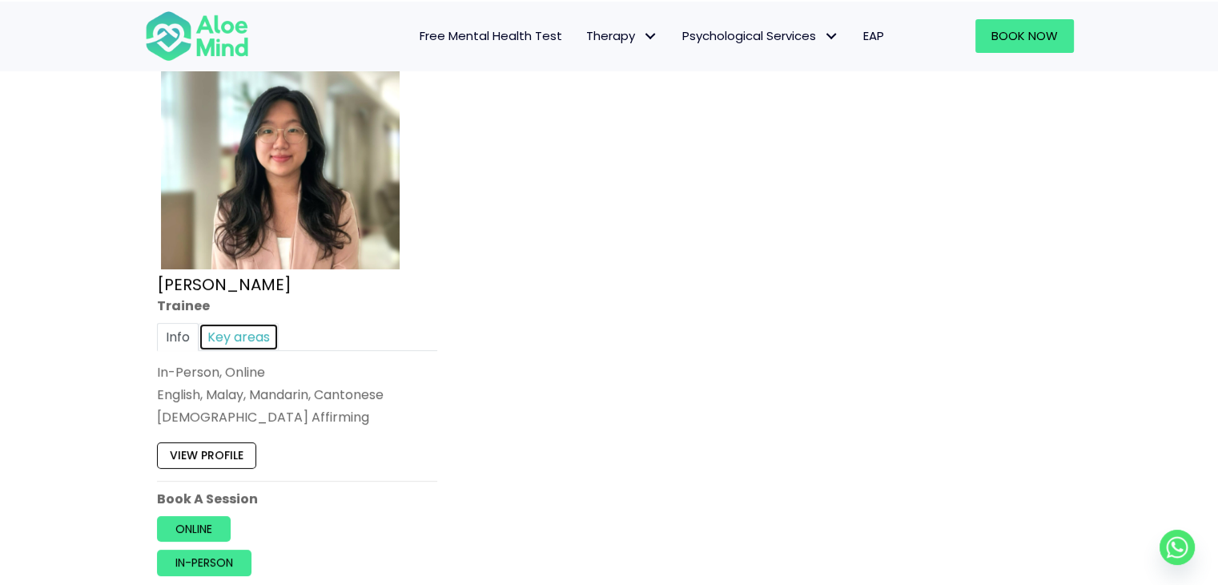
click at [260, 322] on link "Key areas" at bounding box center [239, 336] width 80 height 28
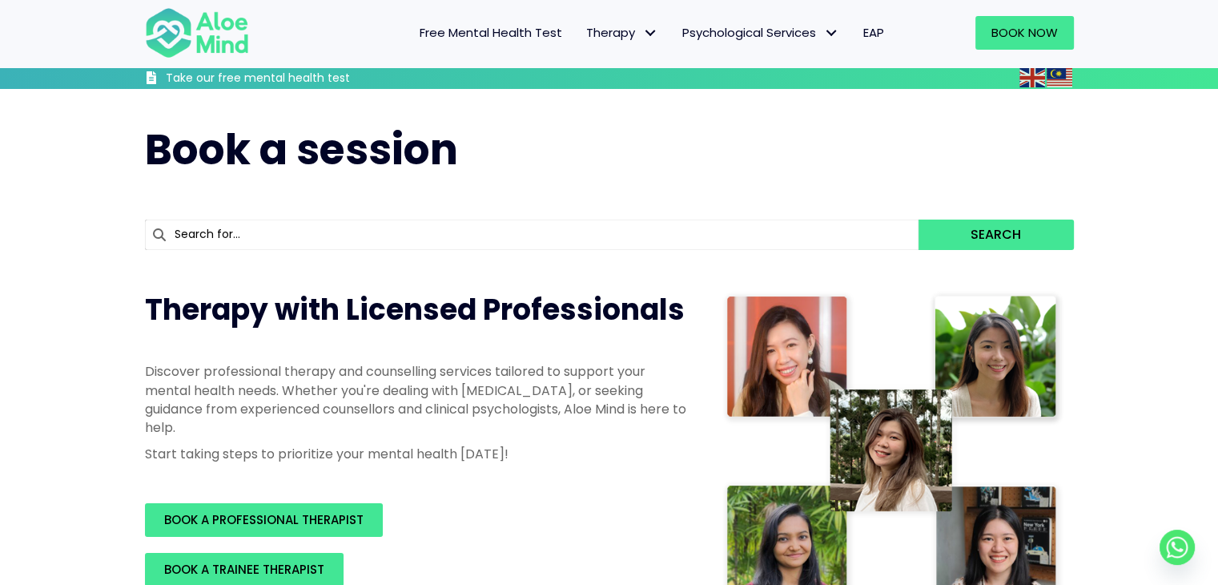
scroll to position [240, 0]
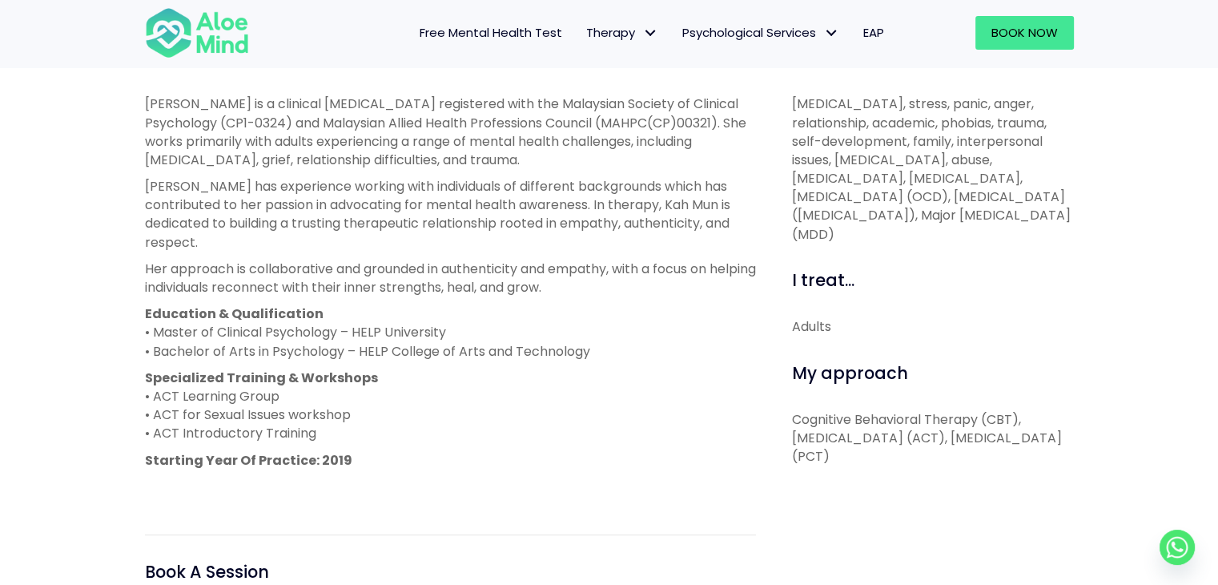
scroll to position [641, 0]
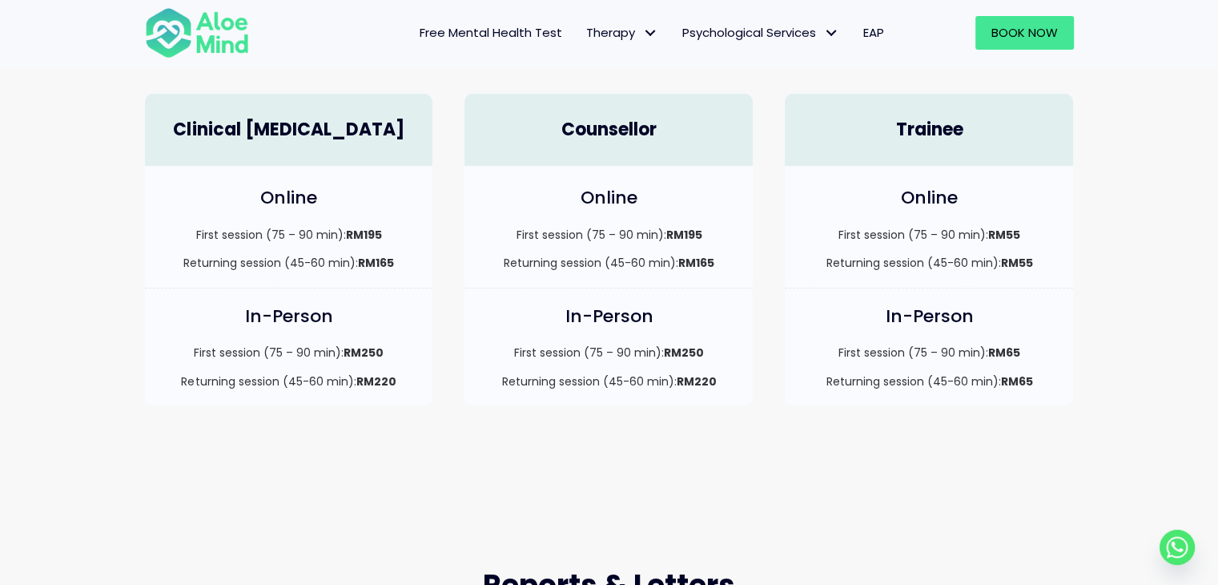
scroll to position [480, 0]
click at [1024, 38] on span "Book Now" at bounding box center [1024, 32] width 66 height 17
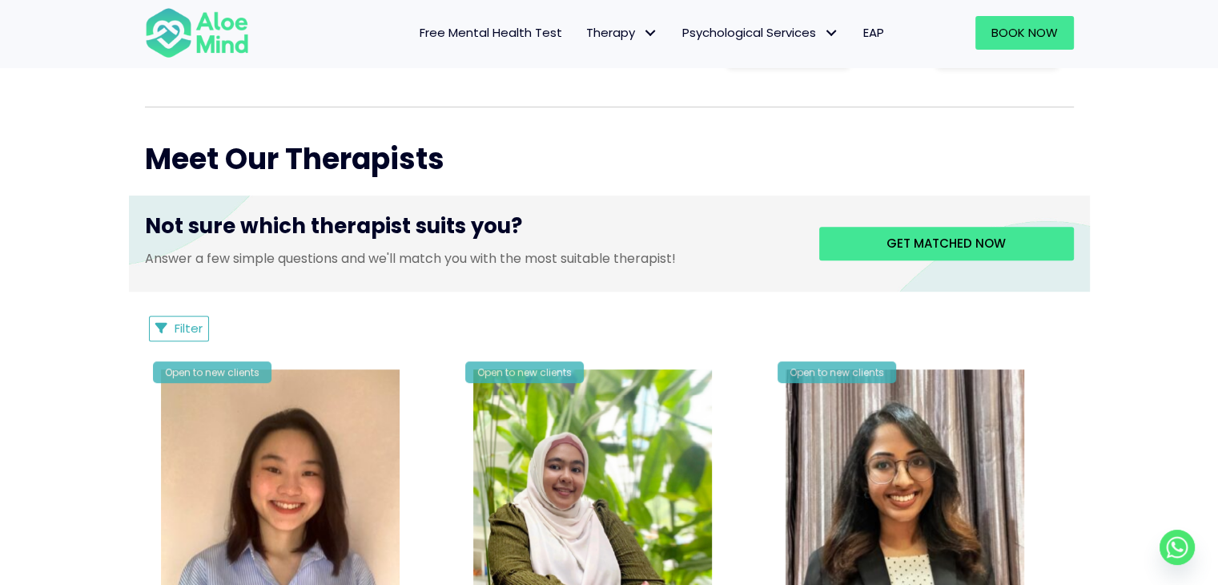
scroll to position [561, 0]
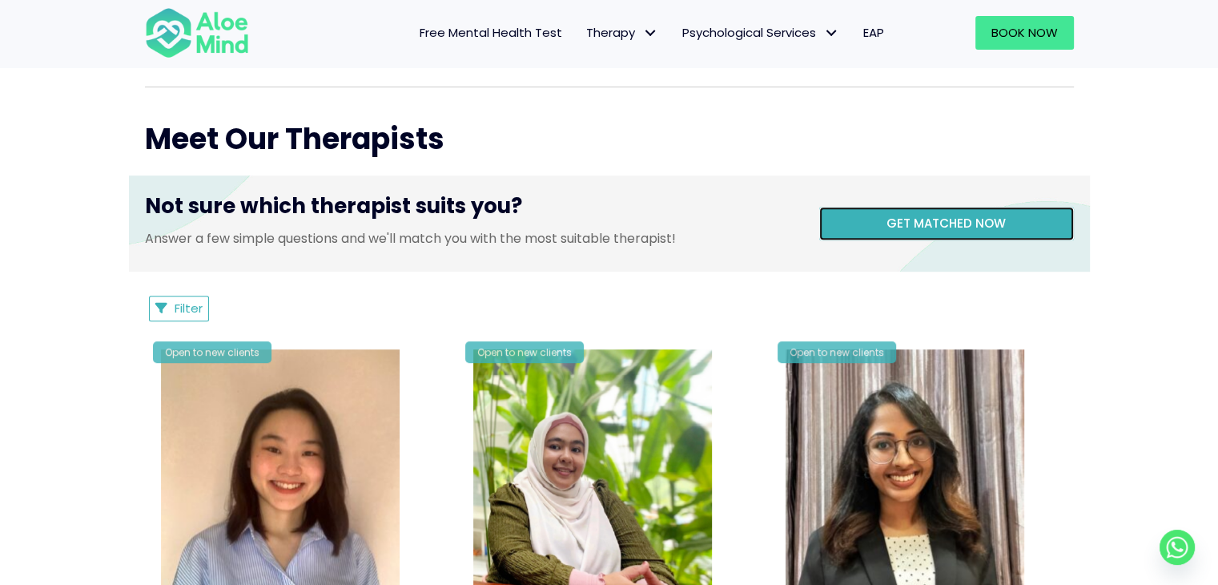
click at [1003, 211] on link "Get matched now" at bounding box center [946, 224] width 255 height 34
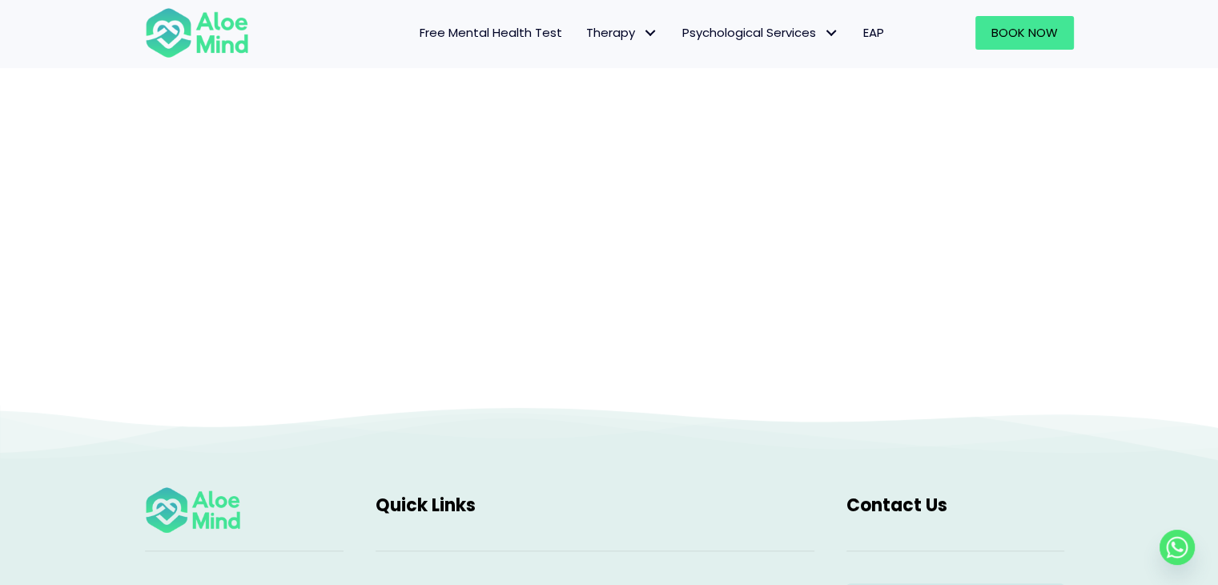
scroll to position [165, 0]
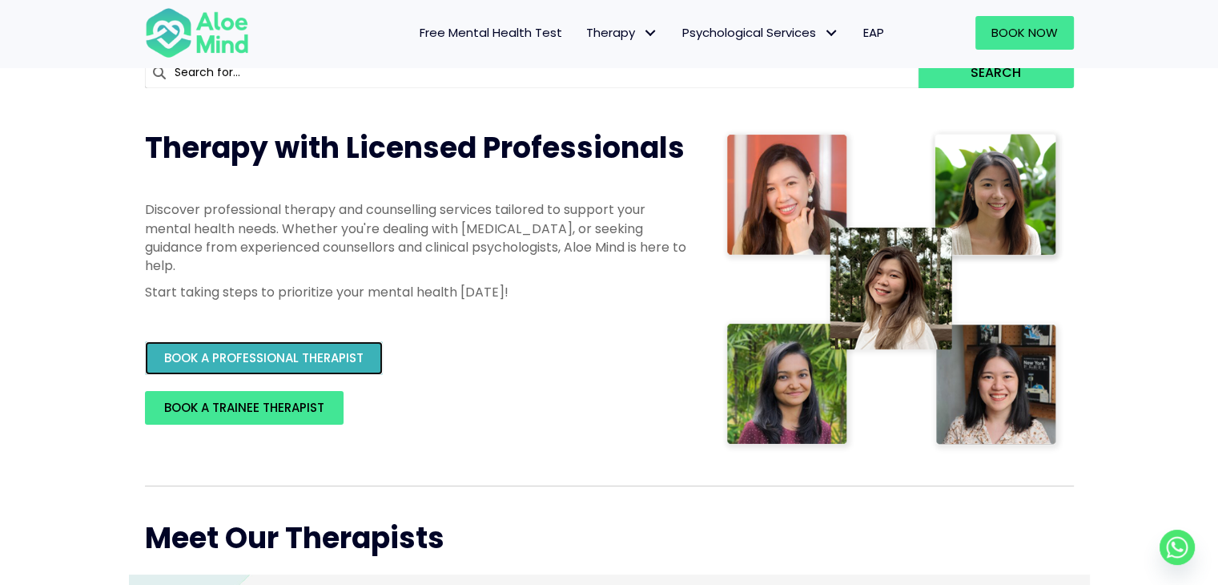
click at [287, 362] on span "BOOK A PROFESSIONAL THERAPIST" at bounding box center [263, 357] width 199 height 17
